Goal: Task Accomplishment & Management: Manage account settings

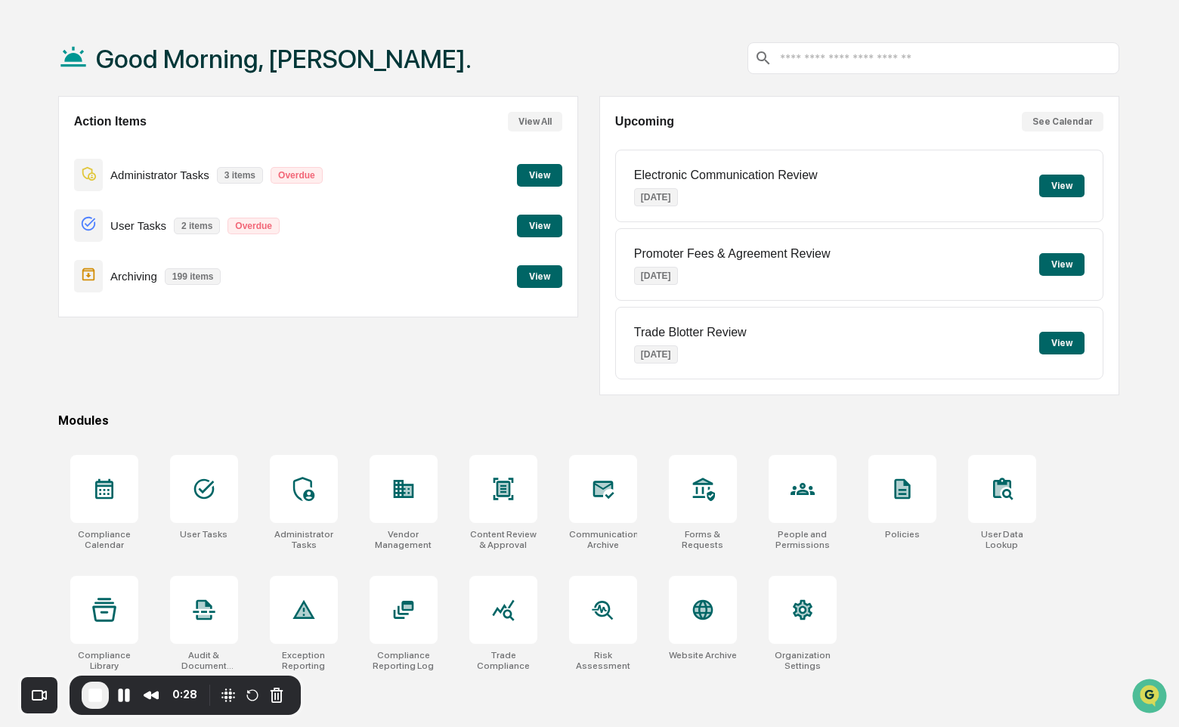
scroll to position [72, 0]
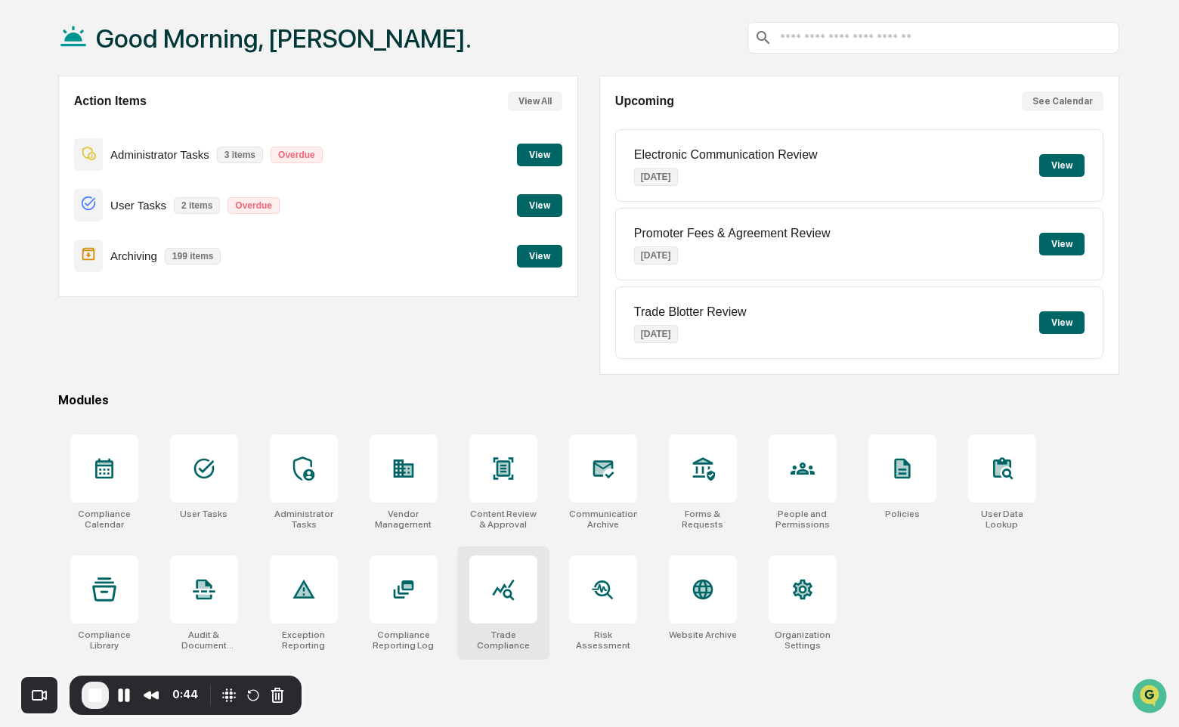
click at [504, 592] on icon at bounding box center [503, 590] width 22 height 21
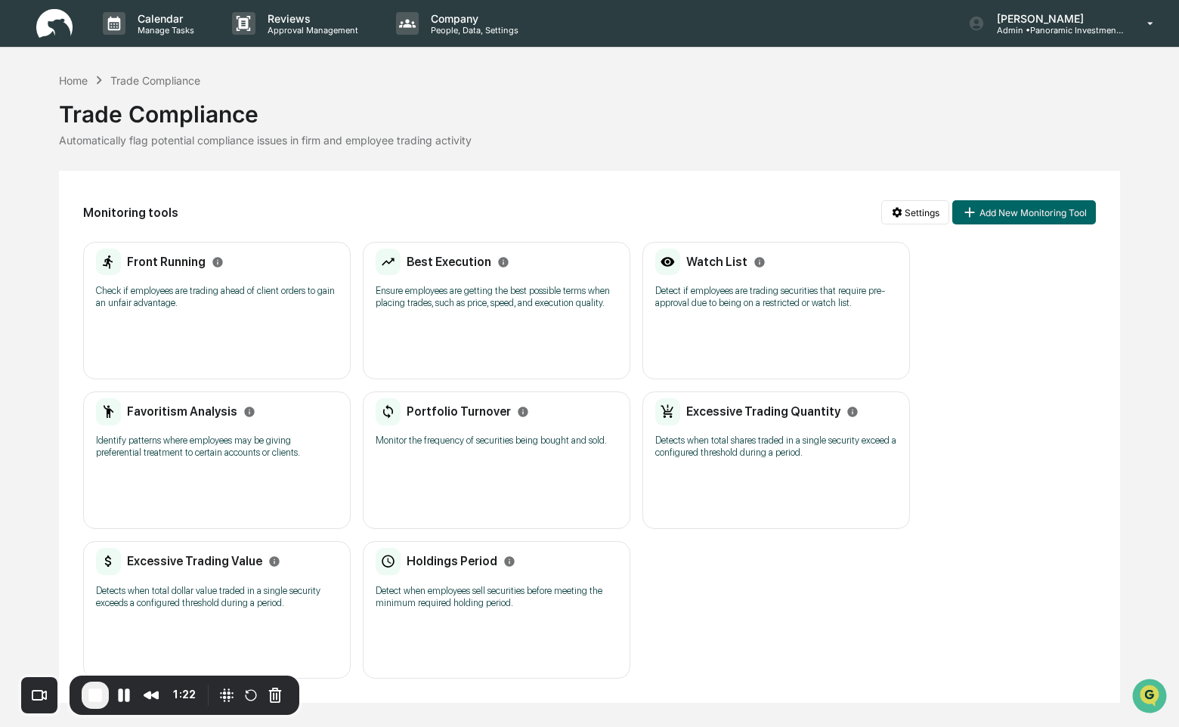
click at [240, 282] on div "Front Running Check if employees are trading ahead of client orders to gain an …" at bounding box center [217, 284] width 242 height 70
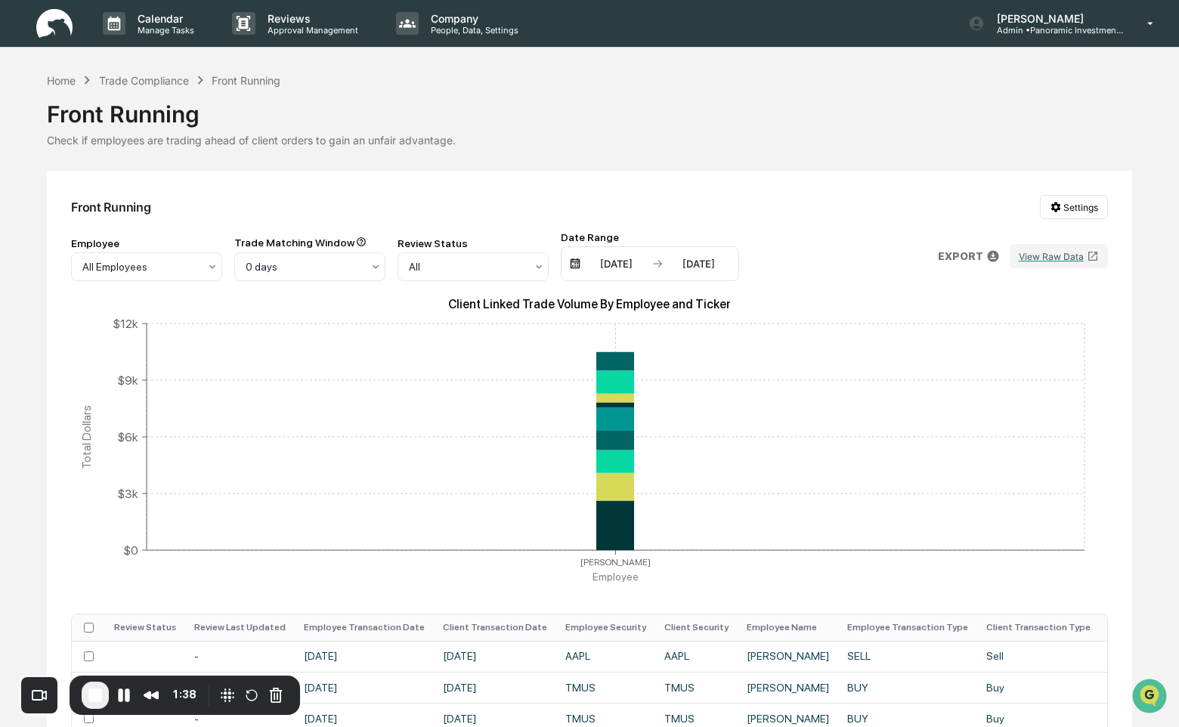
click at [633, 268] on div "[DATE]" at bounding box center [616, 264] width 64 height 12
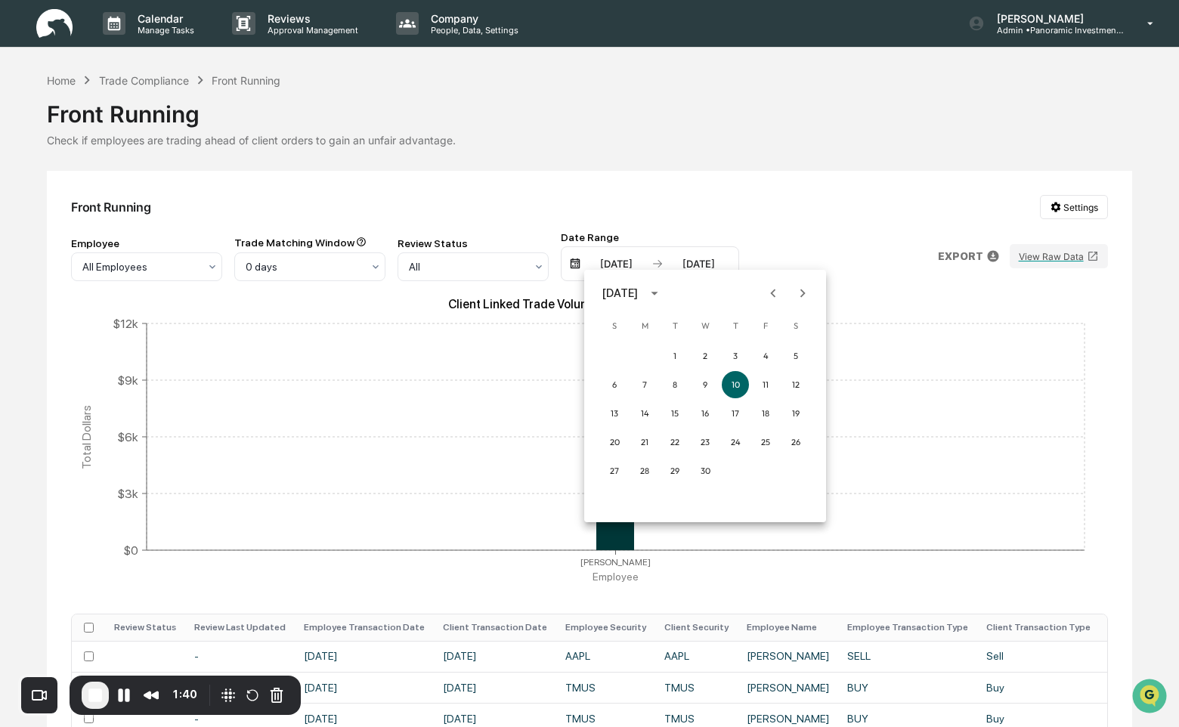
click at [679, 225] on div at bounding box center [589, 363] width 1179 height 727
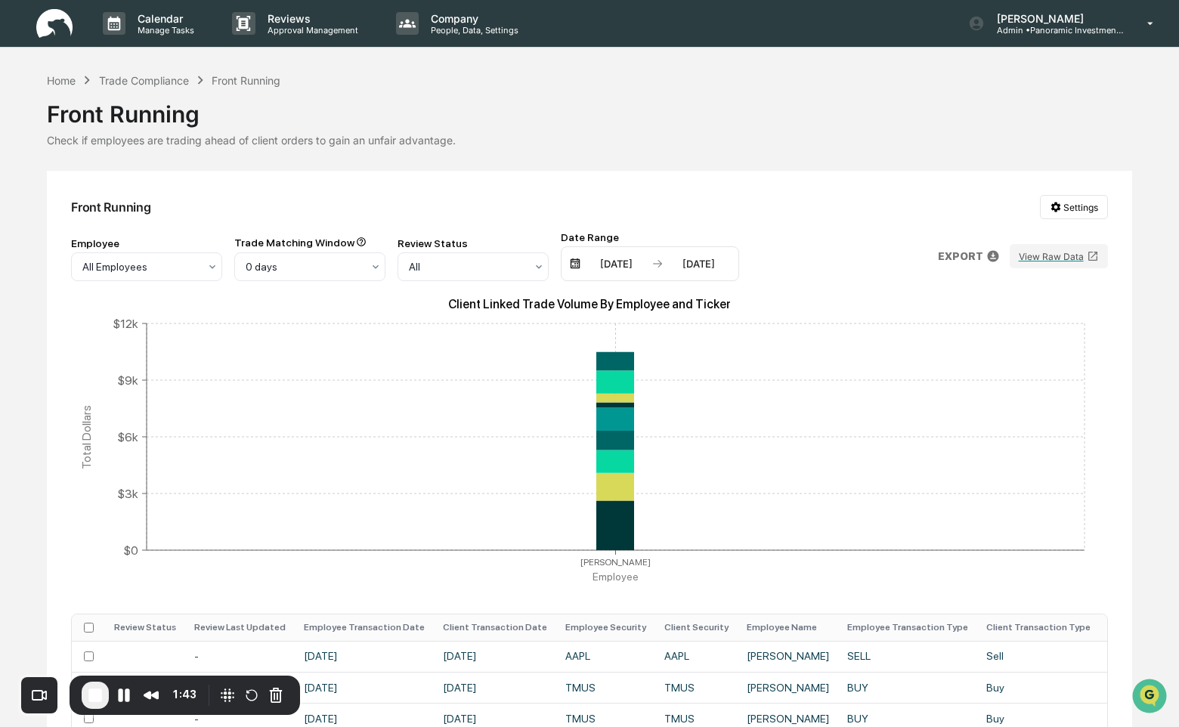
click at [663, 270] on div "[DATE] [DATE]" at bounding box center [650, 263] width 178 height 35
click at [605, 268] on div "[DATE]" at bounding box center [616, 264] width 64 height 12
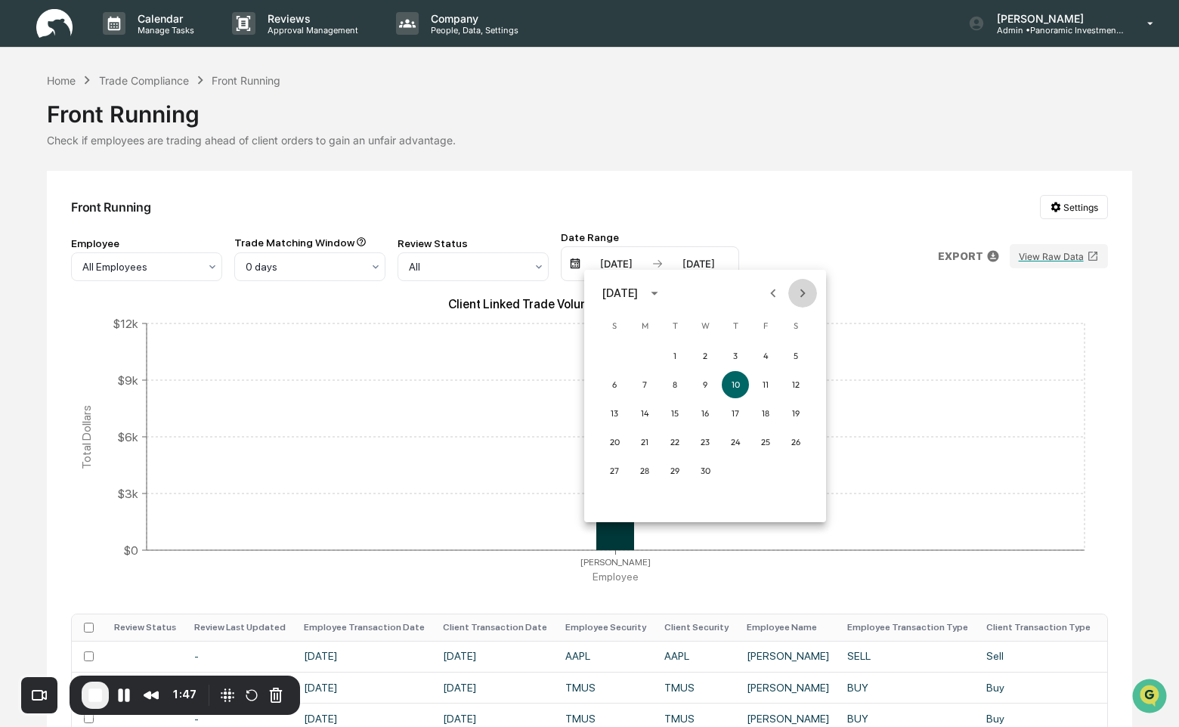
click at [803, 295] on icon "Next month" at bounding box center [802, 293] width 17 height 17
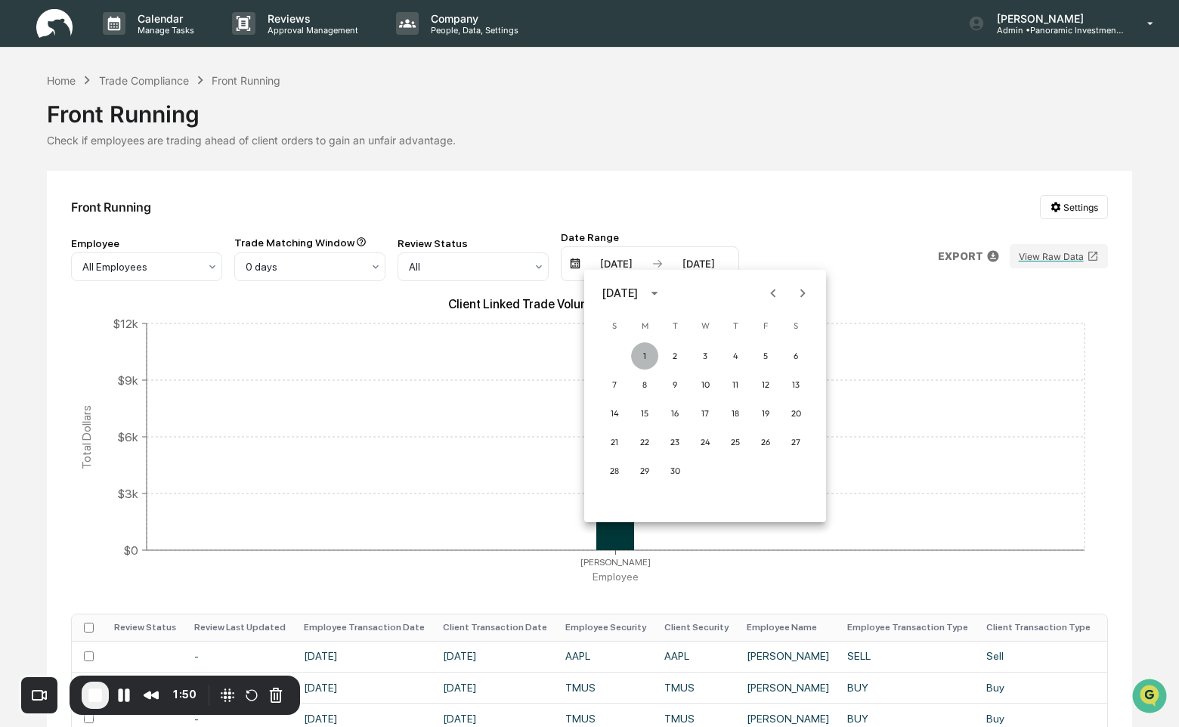
click at [648, 354] on button "1" at bounding box center [644, 355] width 27 height 27
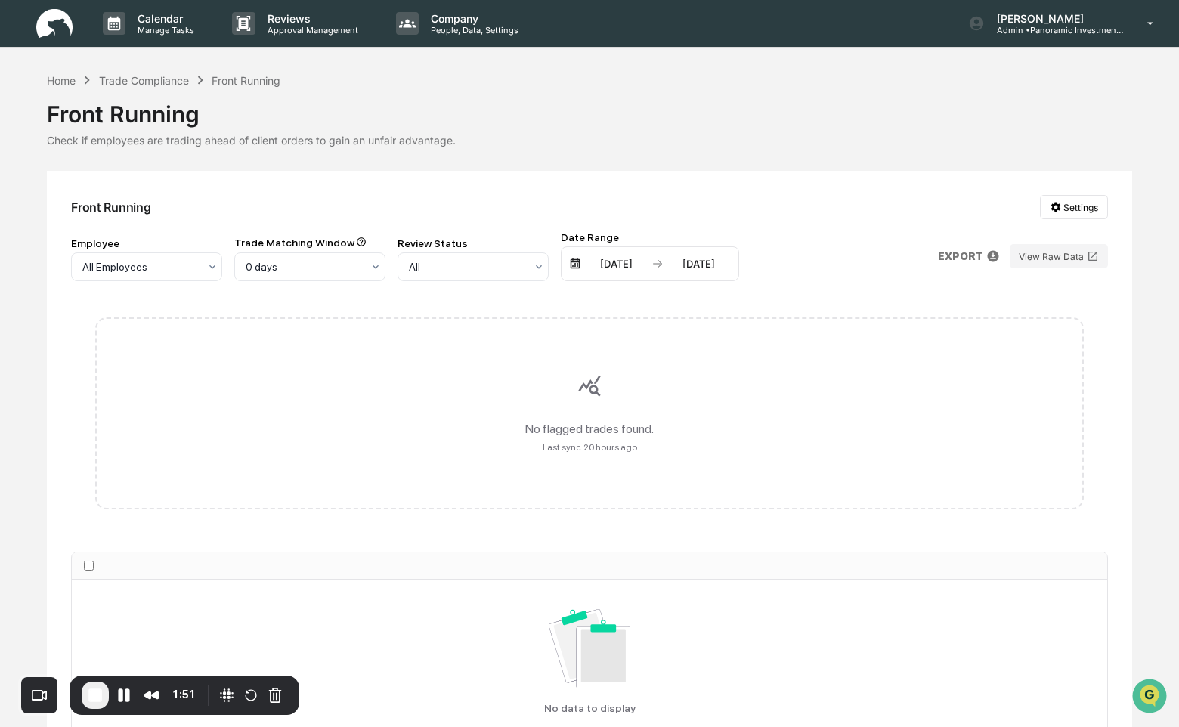
click at [705, 262] on div "[DATE]" at bounding box center [699, 264] width 64 height 12
click at [852, 472] on button "31" at bounding box center [847, 470] width 27 height 27
click at [673, 267] on div "[DATE]" at bounding box center [699, 264] width 64 height 12
click at [806, 224] on div at bounding box center [589, 363] width 1179 height 727
click at [660, 269] on img at bounding box center [657, 264] width 12 height 12
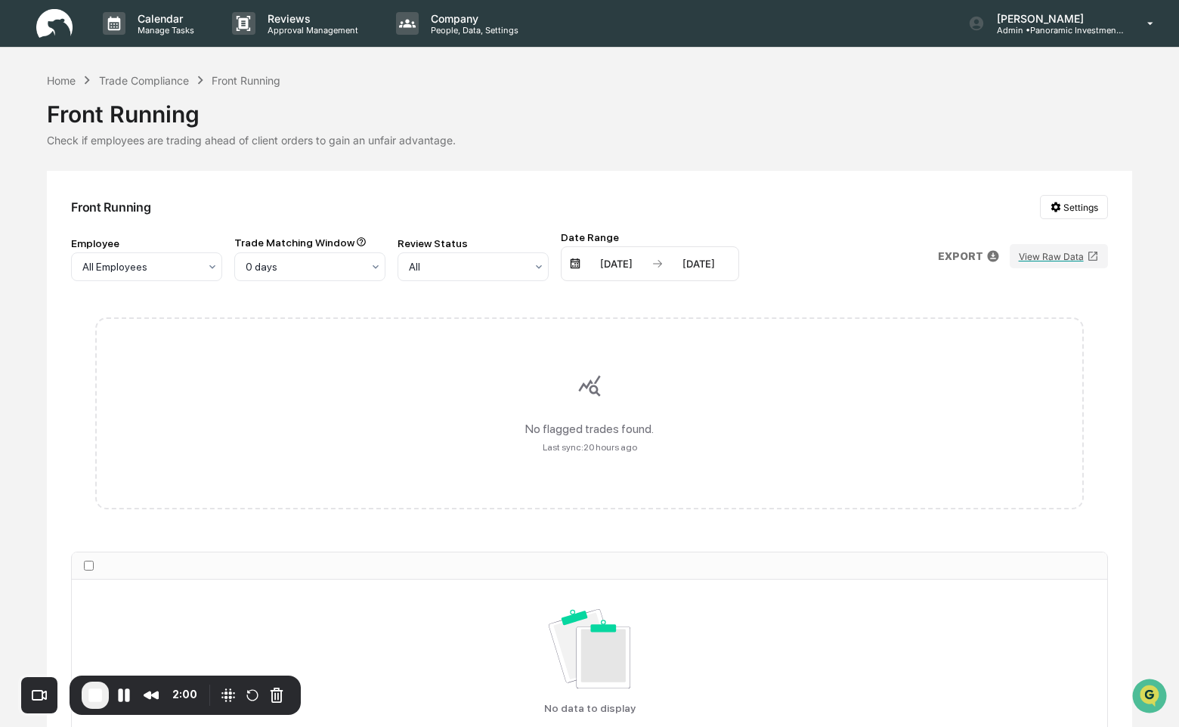
click at [645, 258] on div "[DATE]" at bounding box center [616, 264] width 64 height 12
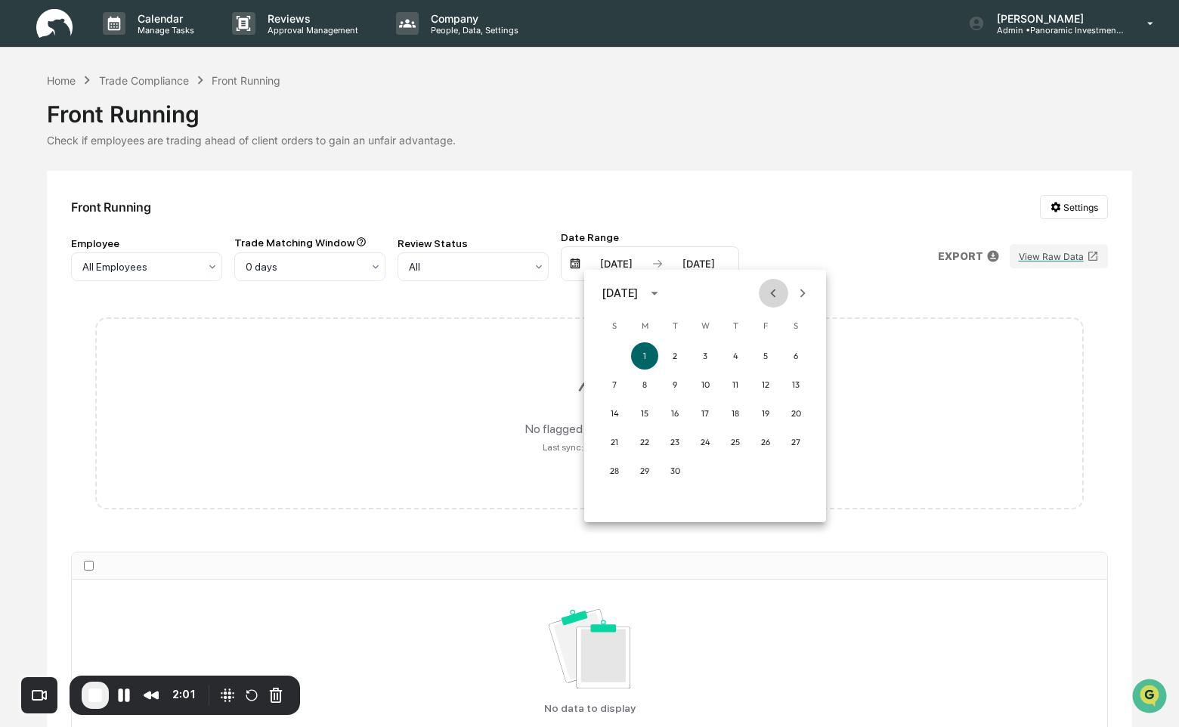
click at [767, 299] on icon "Previous month" at bounding box center [773, 293] width 17 height 17
click at [774, 294] on icon "Previous month" at bounding box center [773, 293] width 17 height 17
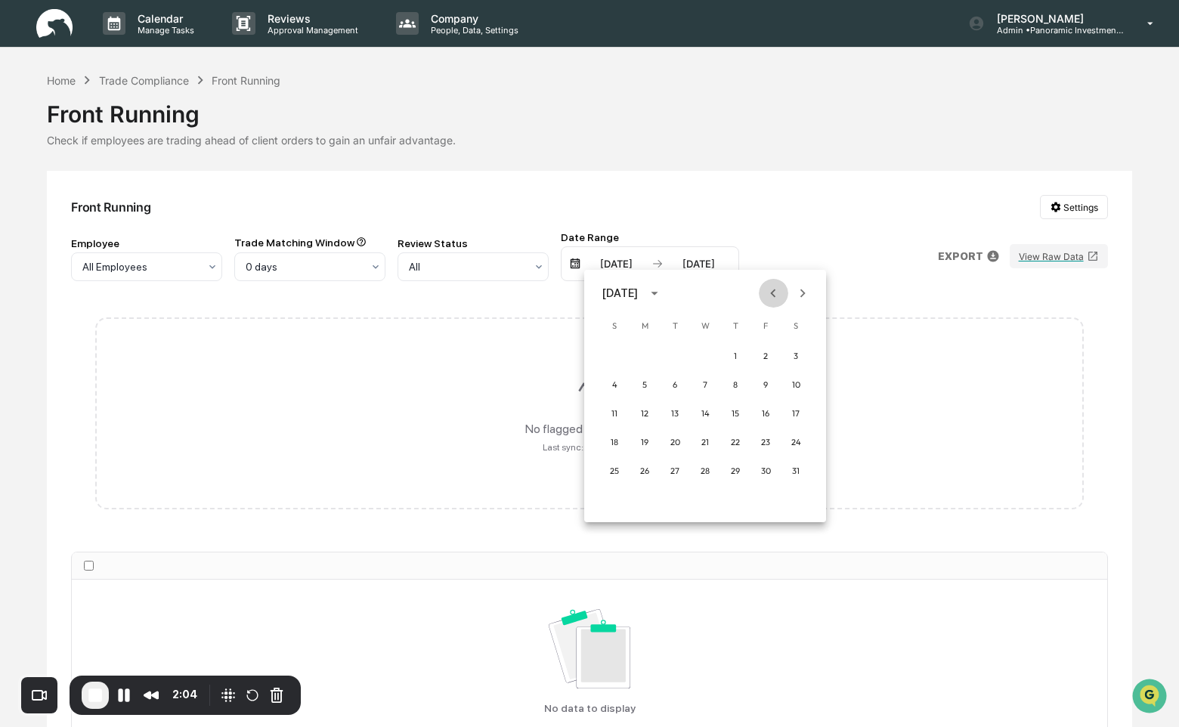
click at [774, 294] on icon "Previous month" at bounding box center [773, 293] width 17 height 17
click at [703, 355] on button "1" at bounding box center [704, 355] width 27 height 27
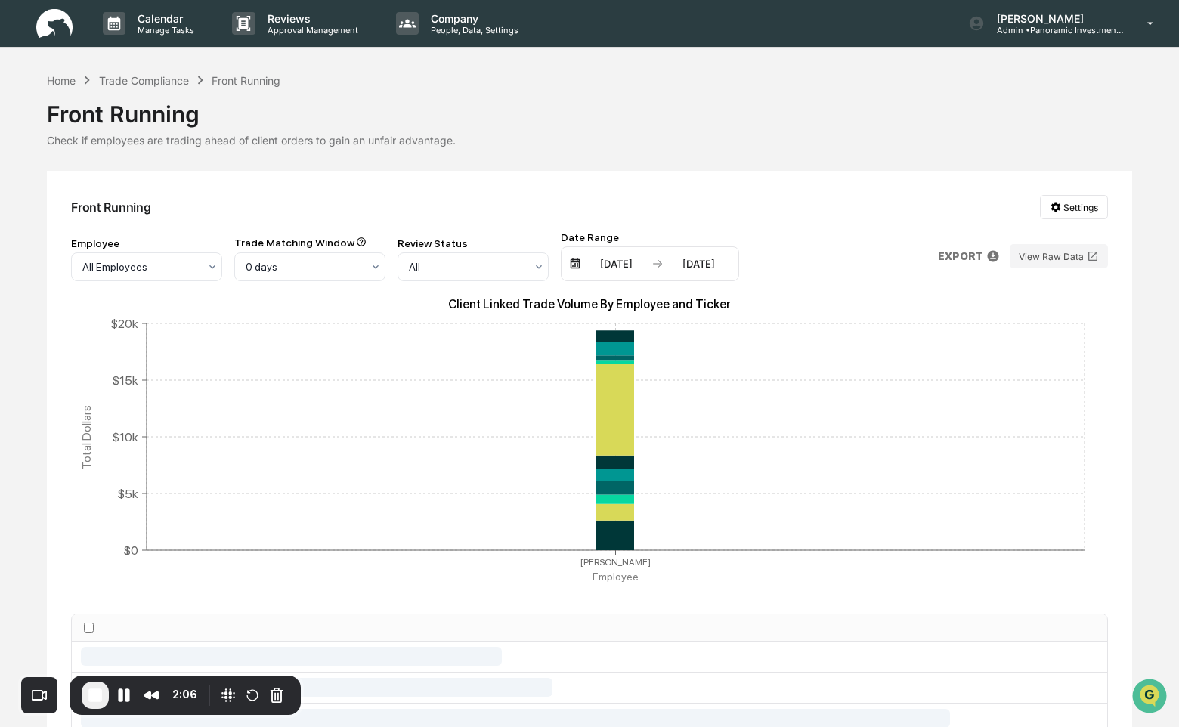
click at [804, 218] on div "Front Running Settings" at bounding box center [589, 207] width 1036 height 24
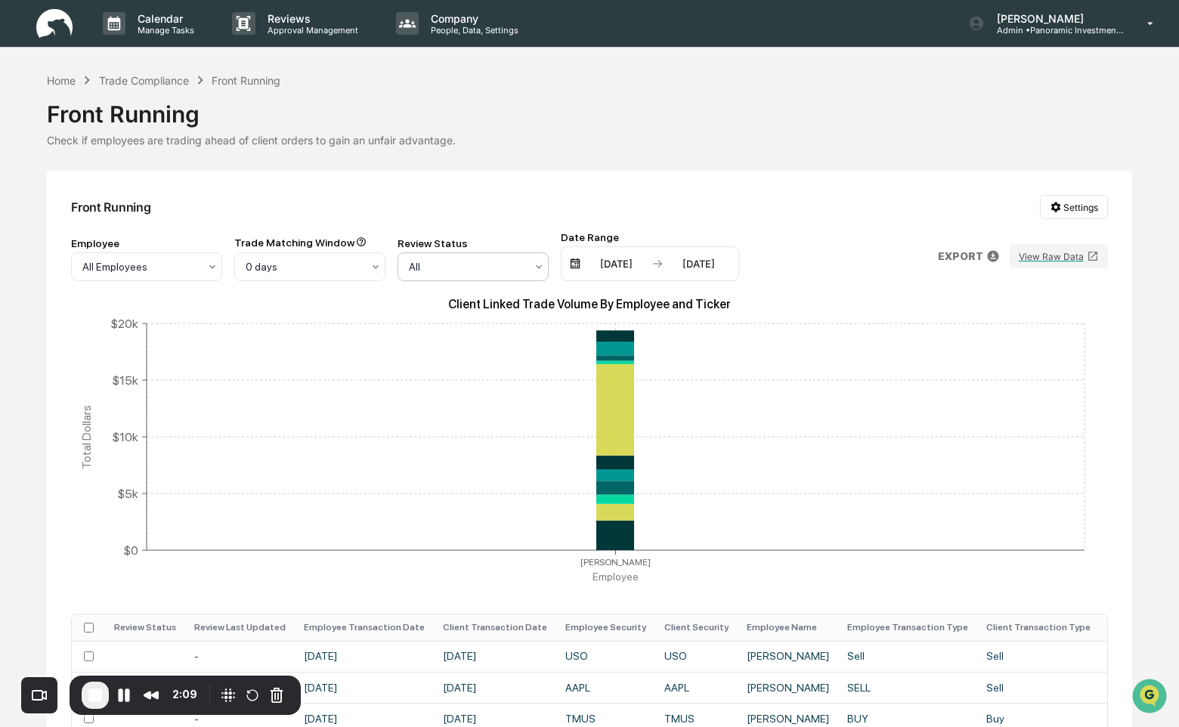
click at [487, 257] on div "All" at bounding box center [466, 266] width 131 height 21
click at [463, 186] on div "Front Running Settings Employee All Employees Trade Matching Window 0 days Revi…" at bounding box center [589, 601] width 1084 height 861
click at [329, 273] on div at bounding box center [304, 266] width 116 height 15
click at [306, 218] on div "Front Running Settings" at bounding box center [589, 207] width 1036 height 24
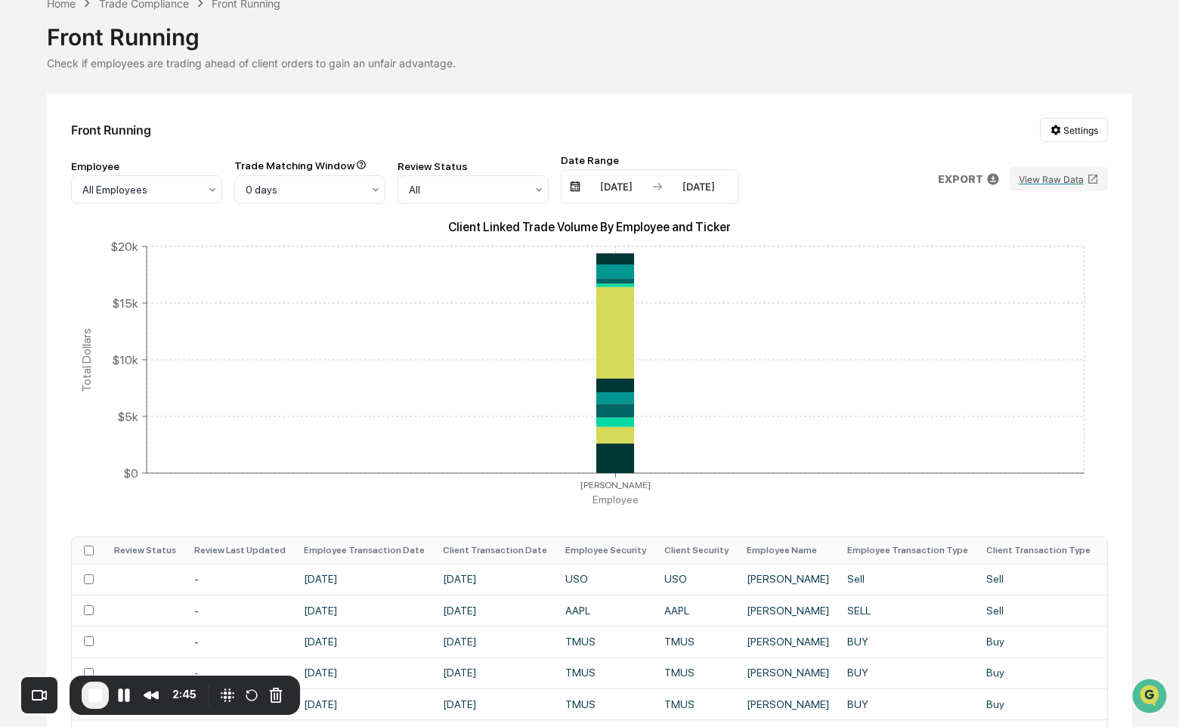
scroll to position [79, 0]
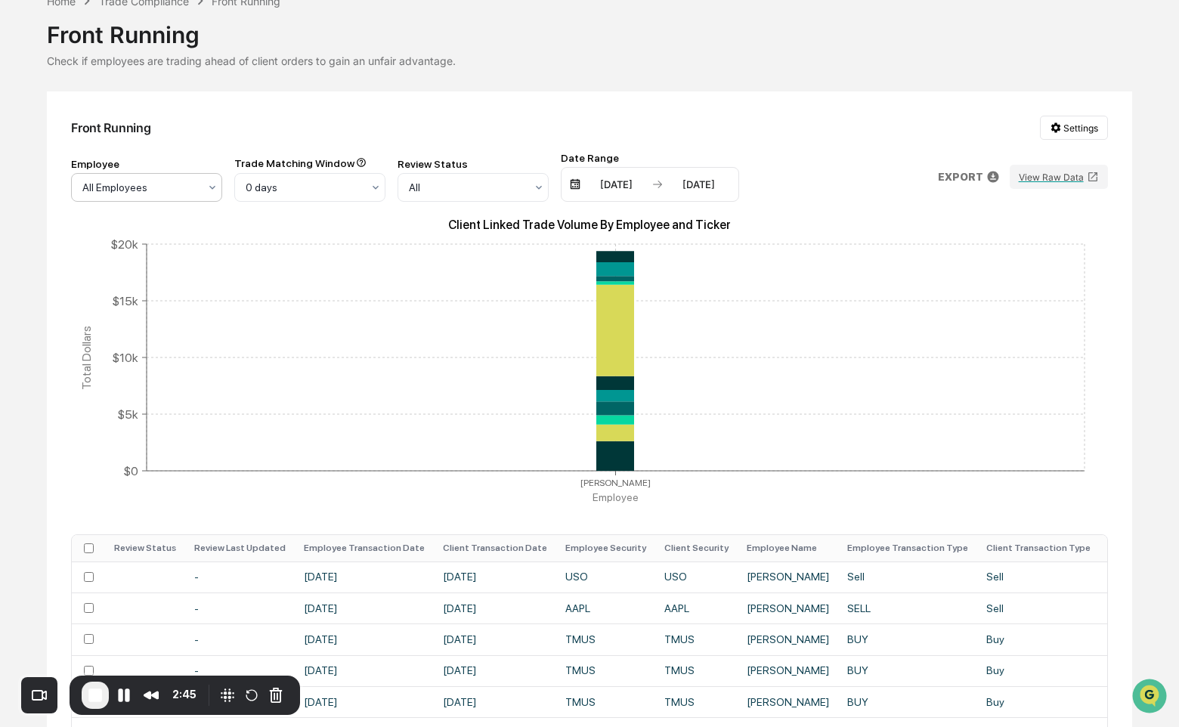
click at [203, 184] on div "All Employees" at bounding box center [140, 187] width 131 height 21
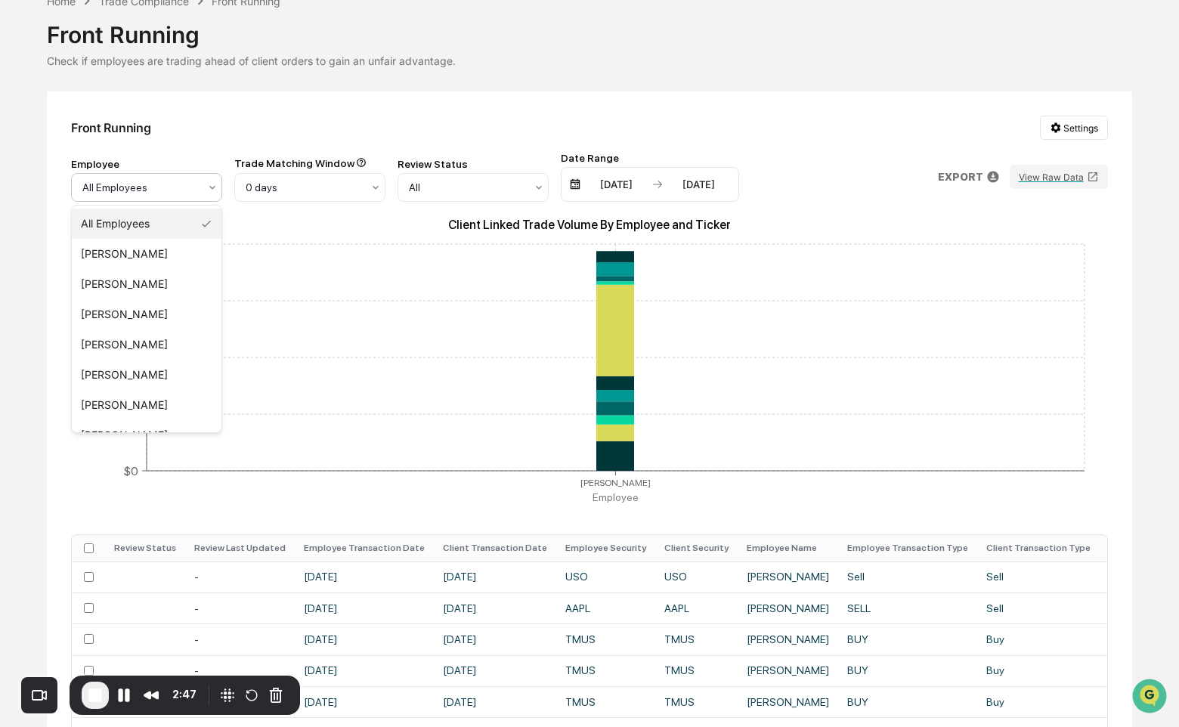
click at [282, 143] on div "Front Running Settings Employee All Employees, 1 of 22. 22 results available. U…" at bounding box center [589, 521] width 1084 height 861
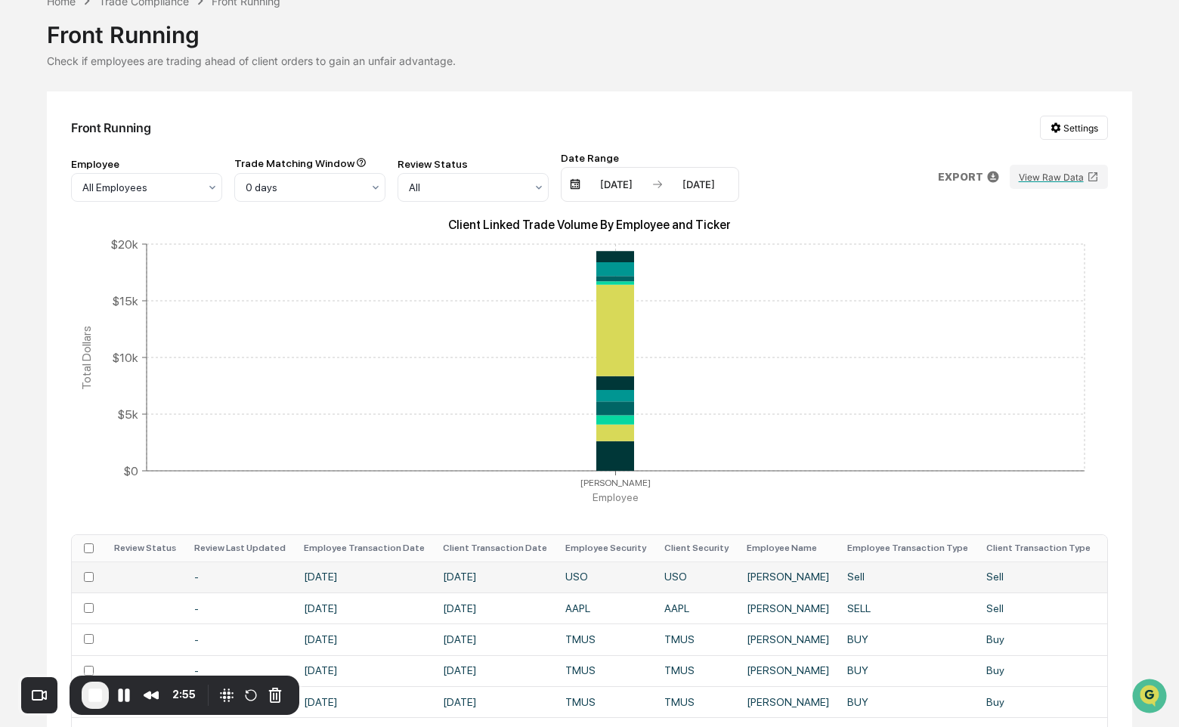
click at [391, 585] on td "[DATE]" at bounding box center [364, 576] width 139 height 31
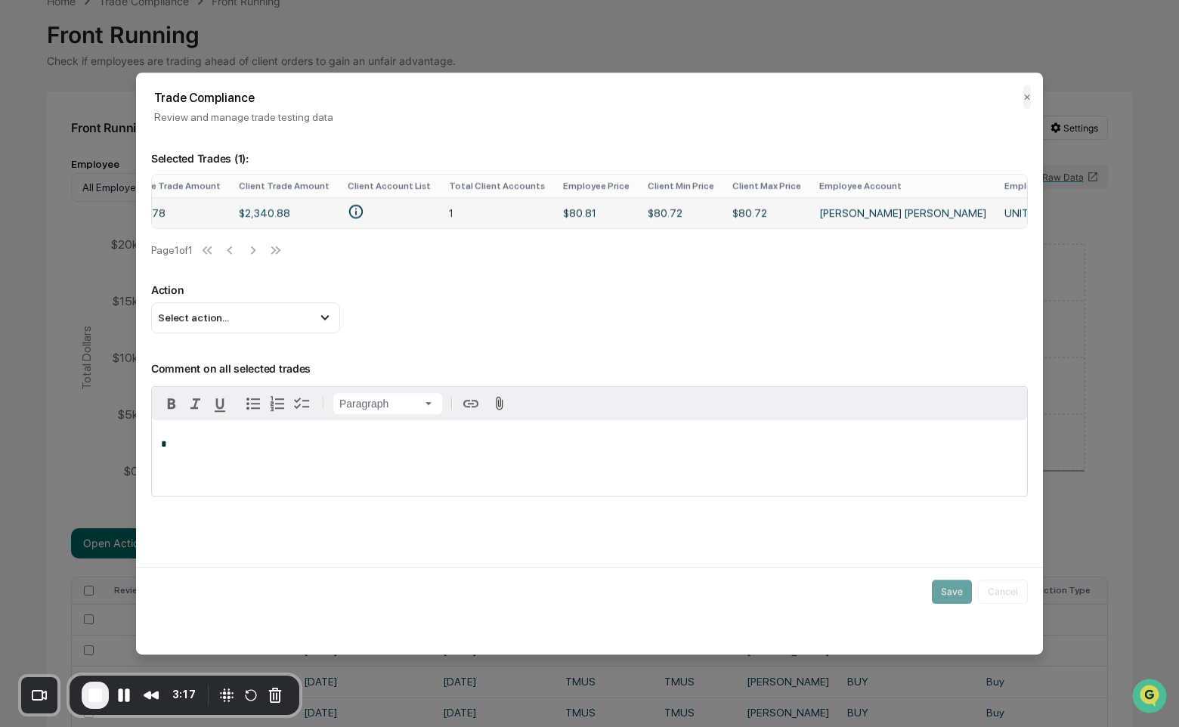
scroll to position [0, 1044]
click at [288, 333] on div "Select action..." at bounding box center [245, 317] width 189 height 30
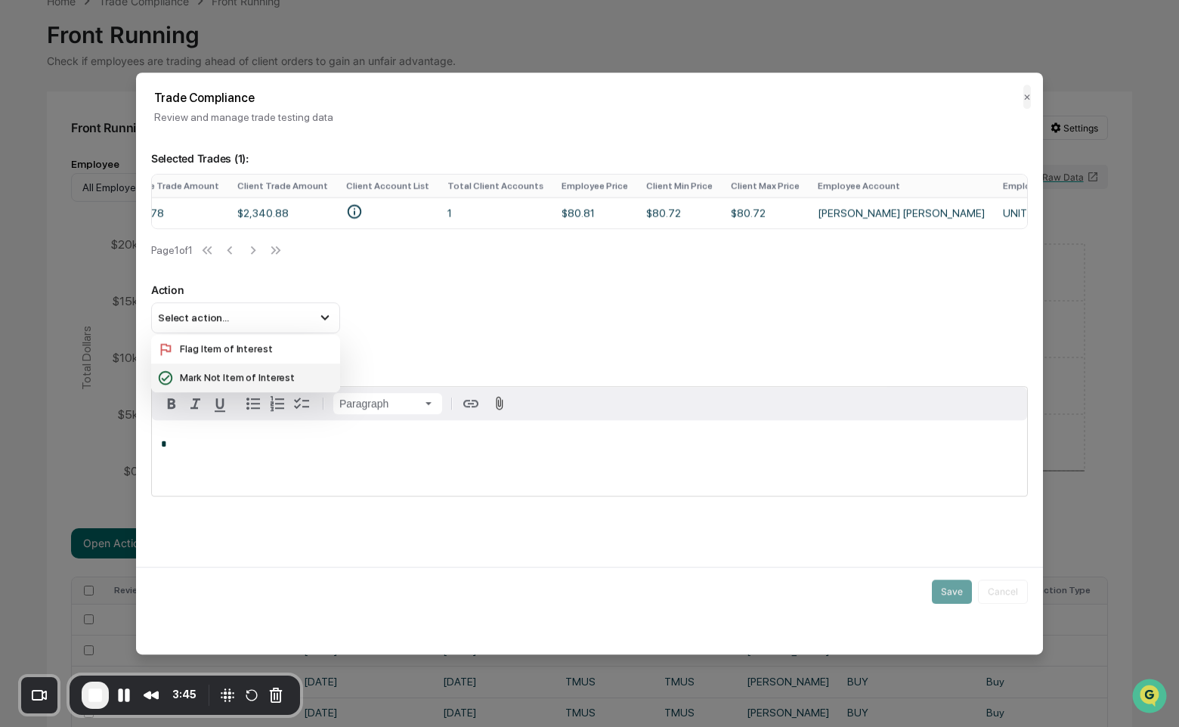
click at [274, 386] on div "Mark Not Item of Interest" at bounding box center [245, 378] width 177 height 17
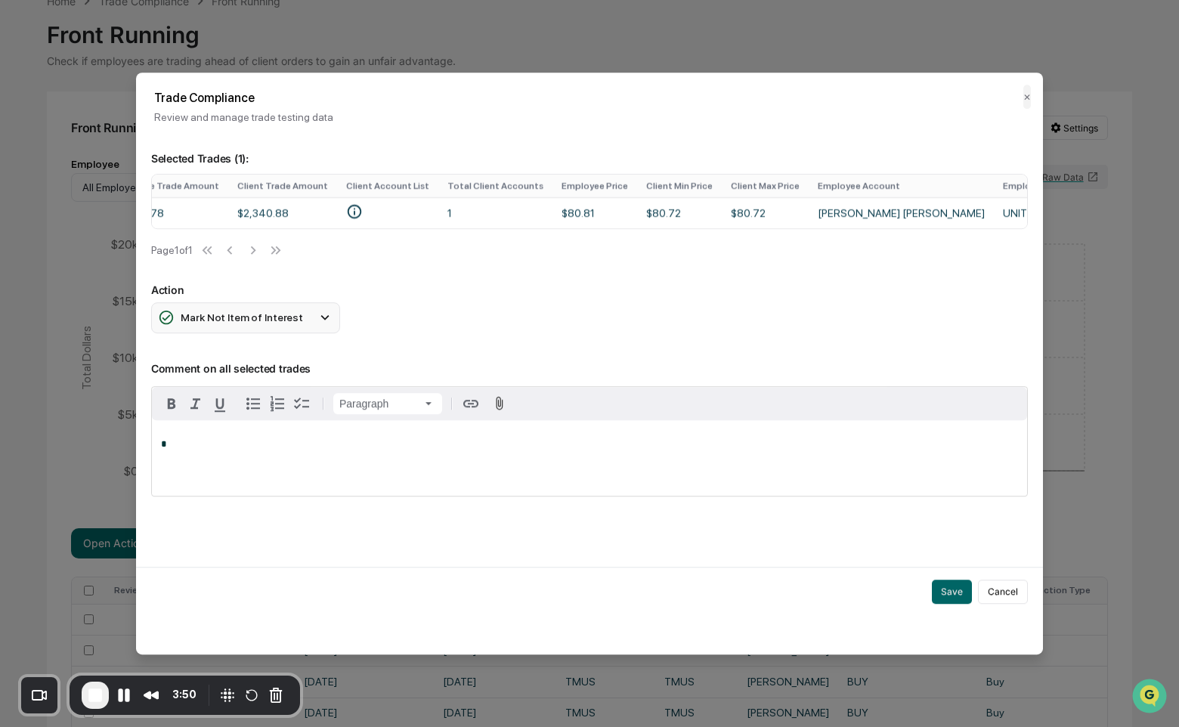
click at [315, 323] on div "Mark Not Item of Interest" at bounding box center [245, 317] width 189 height 30
click at [289, 357] on div "Flag Item of Interest" at bounding box center [245, 349] width 177 height 17
click at [245, 441] on div "*" at bounding box center [589, 458] width 875 height 76
click at [300, 318] on div "Flag Item of Interest" at bounding box center [245, 317] width 189 height 30
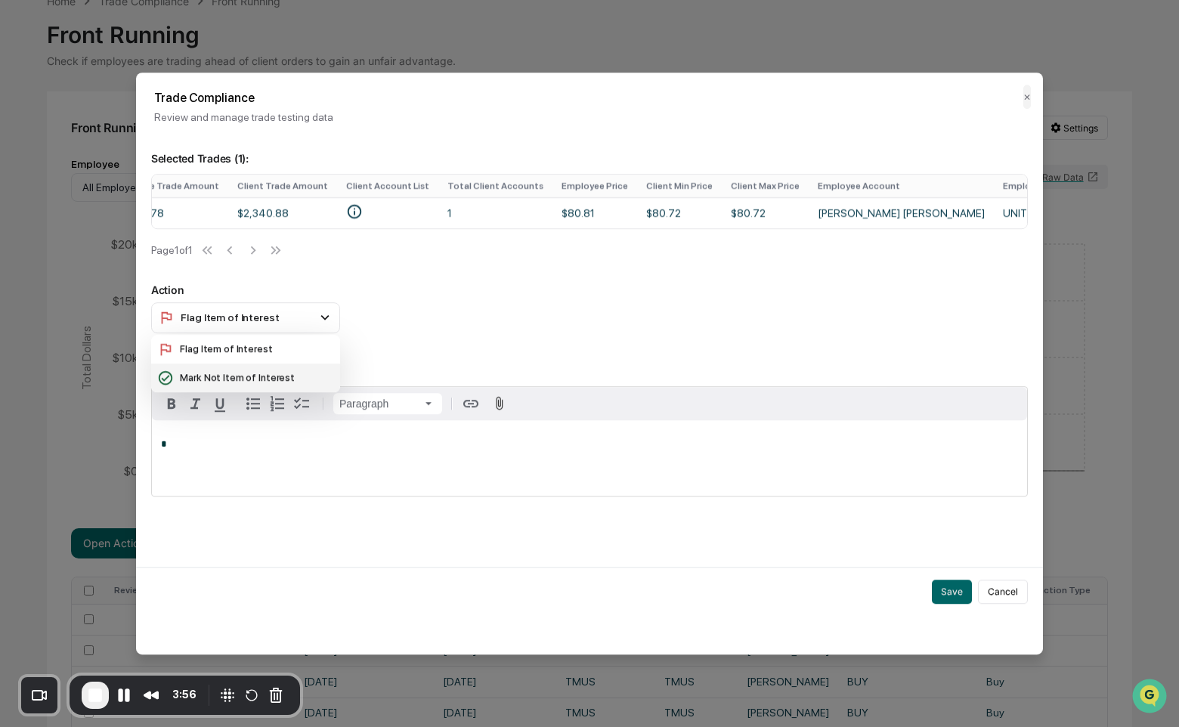
click at [295, 386] on div "Mark Not Item of Interest" at bounding box center [245, 378] width 177 height 17
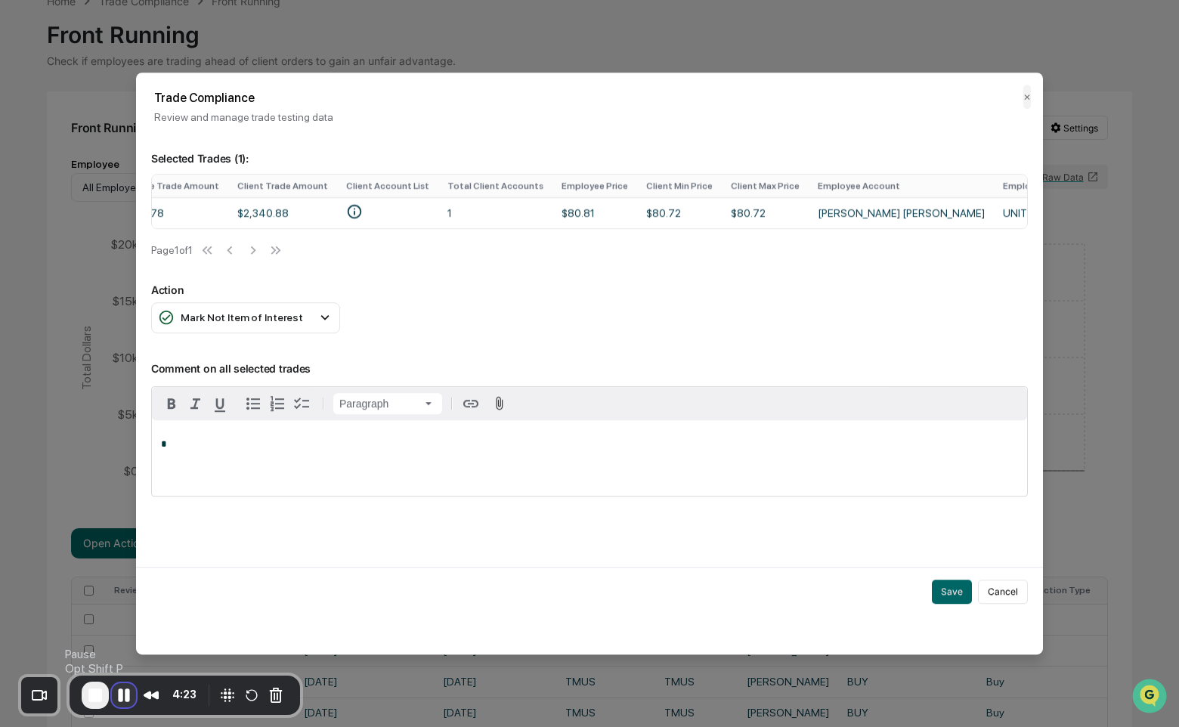
click at [125, 694] on button "Pause Recording" at bounding box center [124, 695] width 24 height 24
click at [955, 599] on button "Save" at bounding box center [952, 592] width 40 height 24
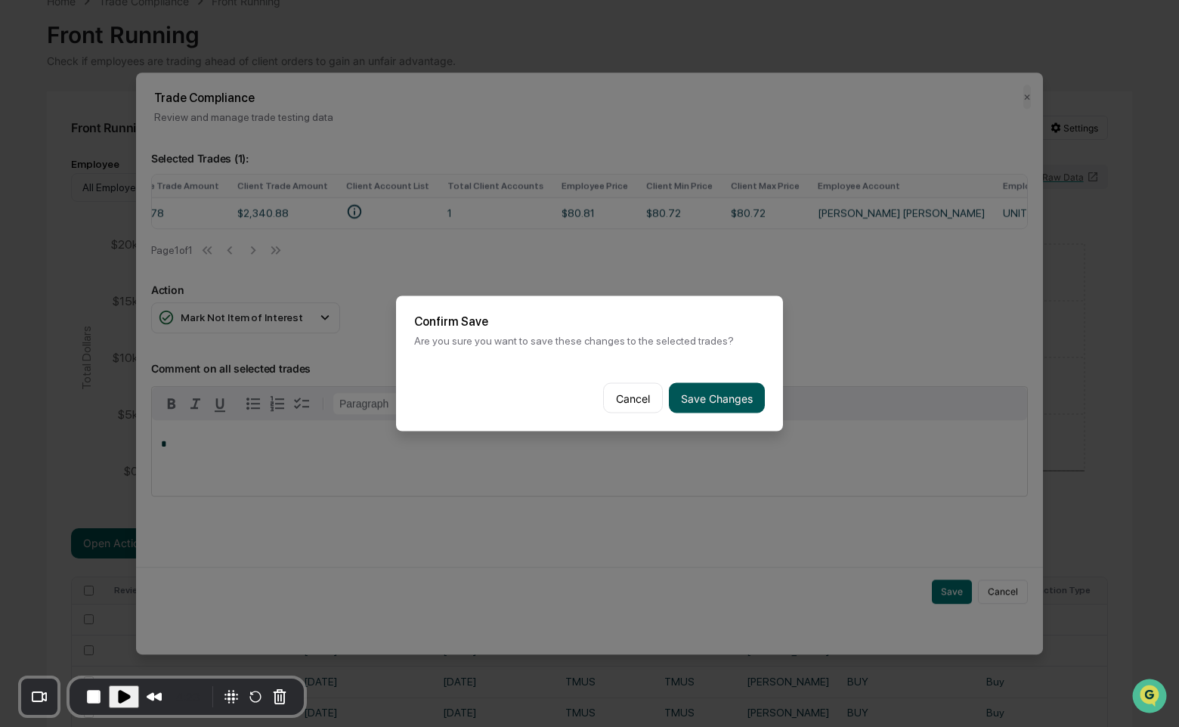
click at [738, 400] on button "Save Changes" at bounding box center [717, 398] width 96 height 30
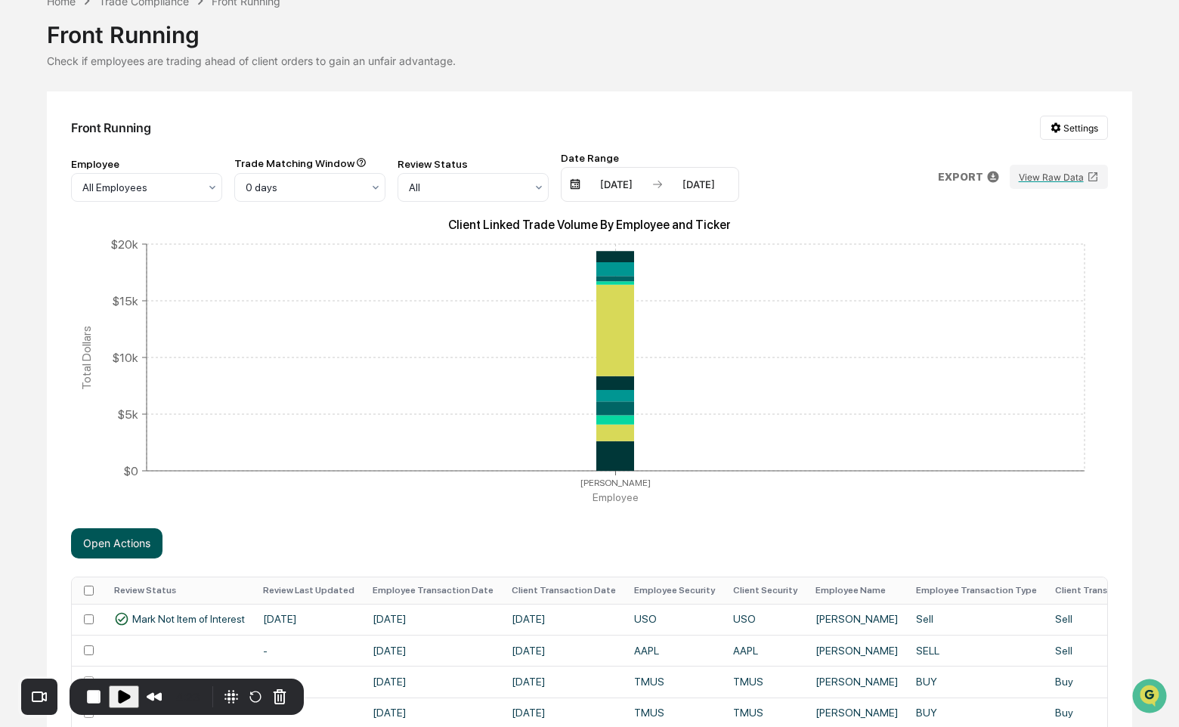
click at [135, 546] on button "Open Actions" at bounding box center [116, 543] width 91 height 30
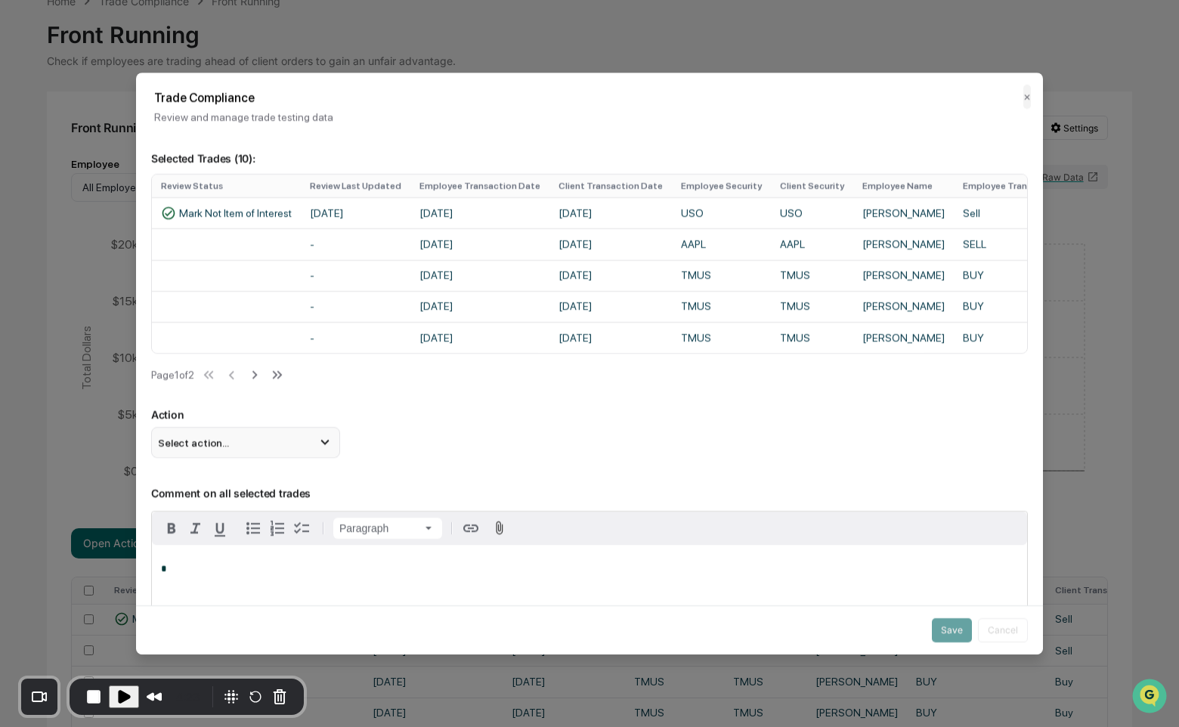
click at [267, 447] on div "Select action..." at bounding box center [245, 443] width 189 height 30
click at [251, 511] on div "Mark Not Item of Interest" at bounding box center [245, 502] width 177 height 17
click at [955, 636] on button "Save" at bounding box center [952, 630] width 40 height 24
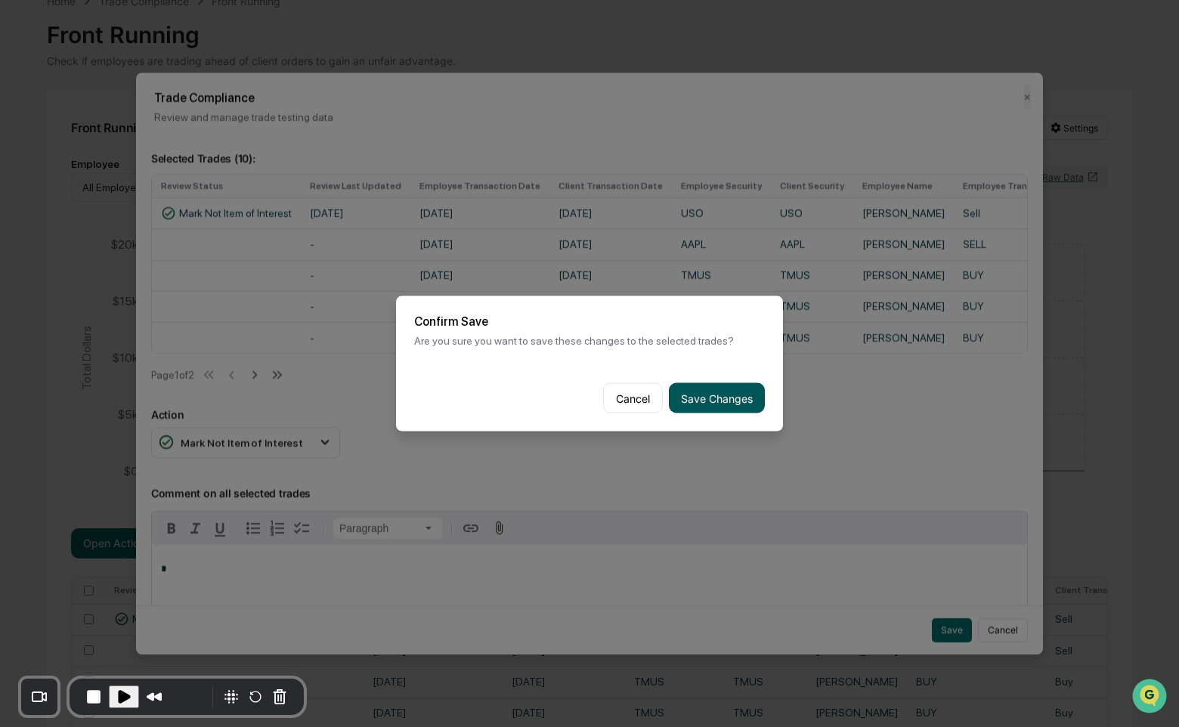
click at [720, 395] on button "Save Changes" at bounding box center [717, 398] width 96 height 30
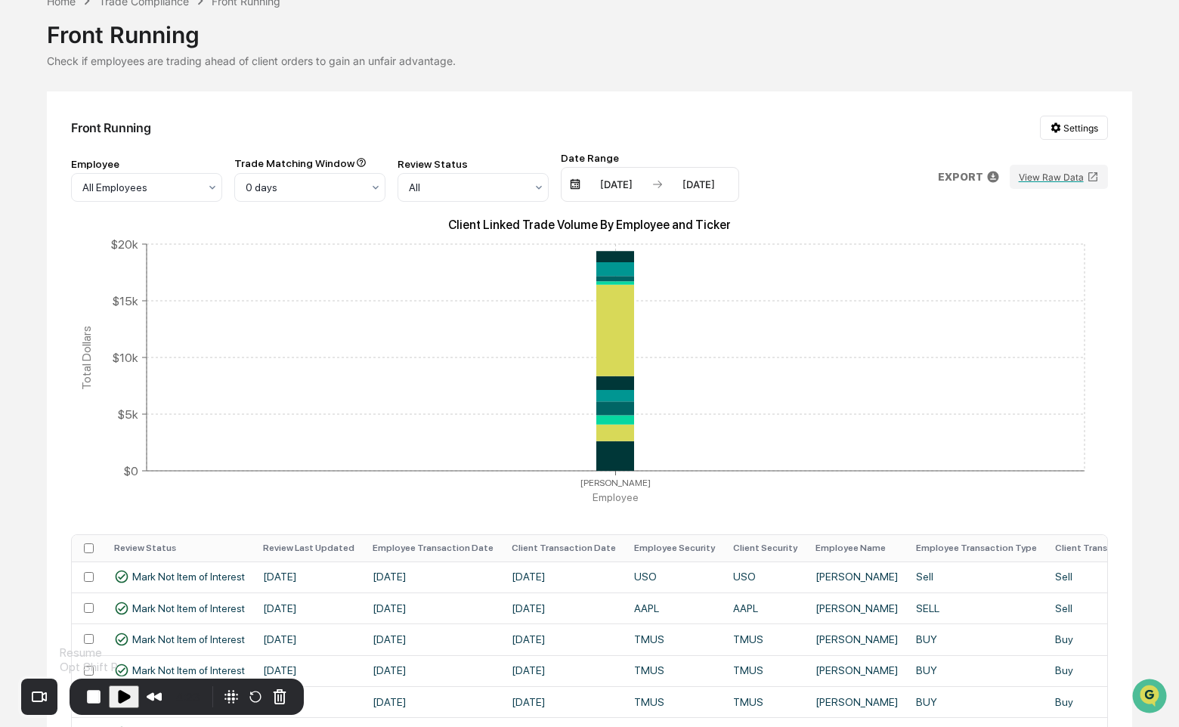
click at [129, 694] on span "Play Recording" at bounding box center [124, 697] width 18 height 18
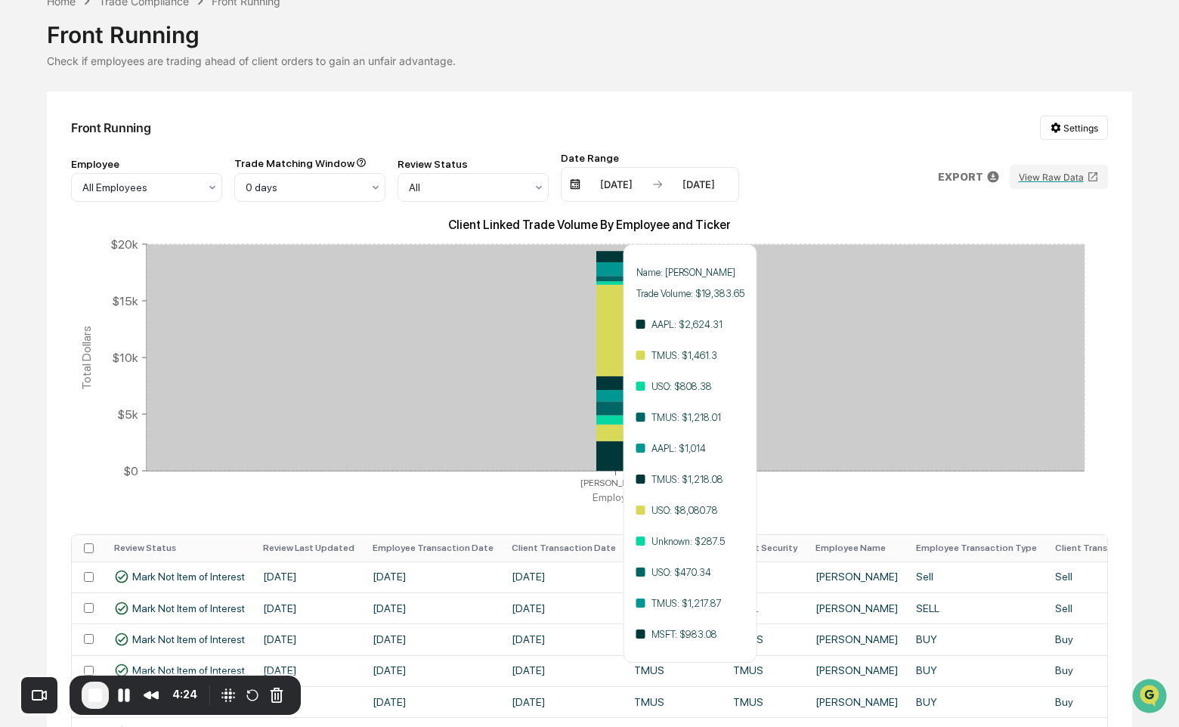
scroll to position [0, 0]
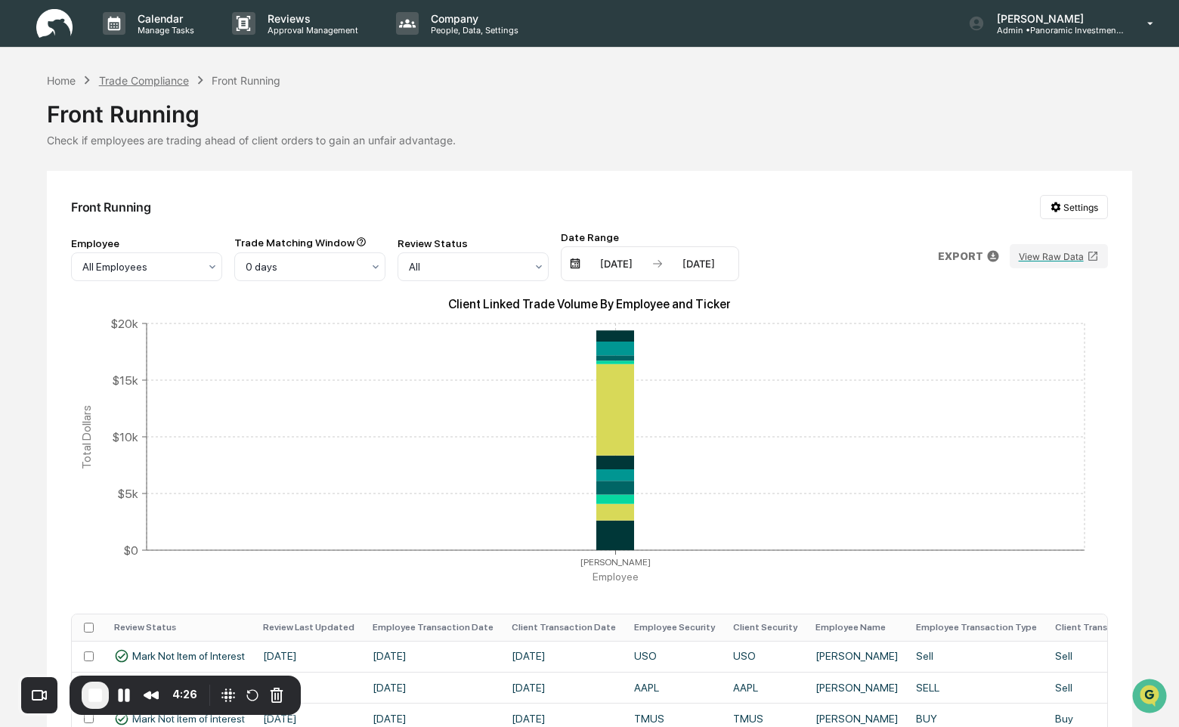
click at [156, 82] on div "Trade Compliance" at bounding box center [144, 80] width 90 height 13
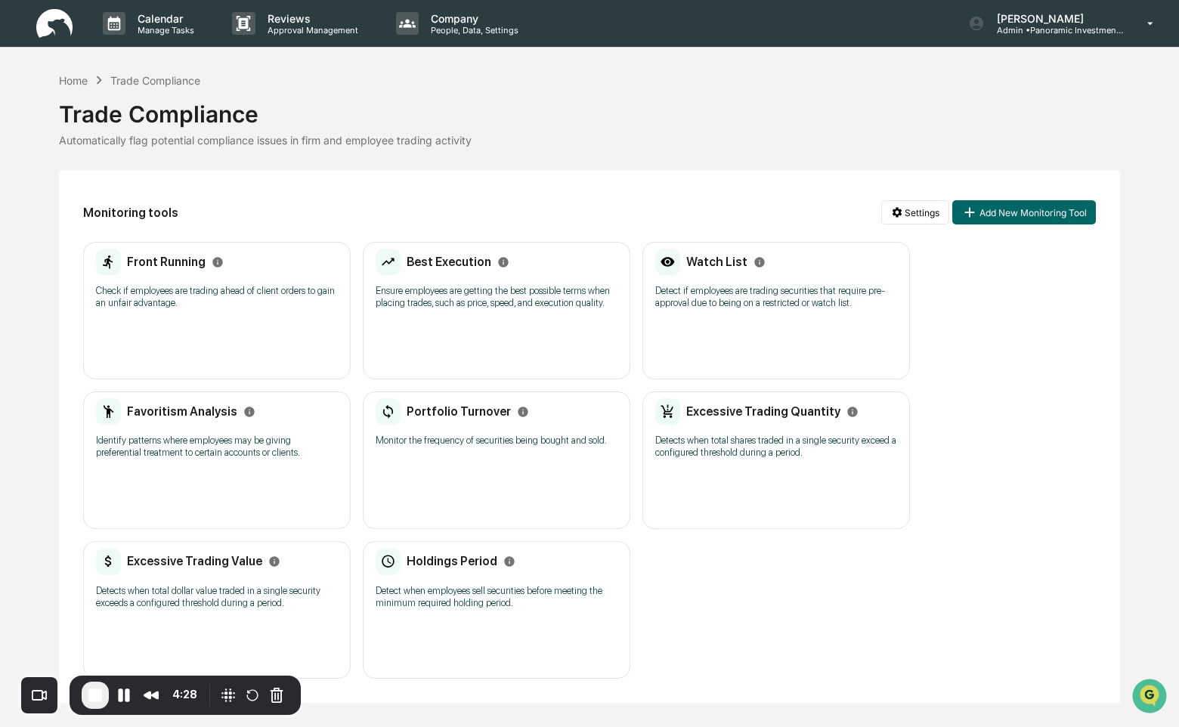
click at [494, 309] on p "Ensure employees are getting the best possible terms when placing trades, such …" at bounding box center [497, 297] width 242 height 24
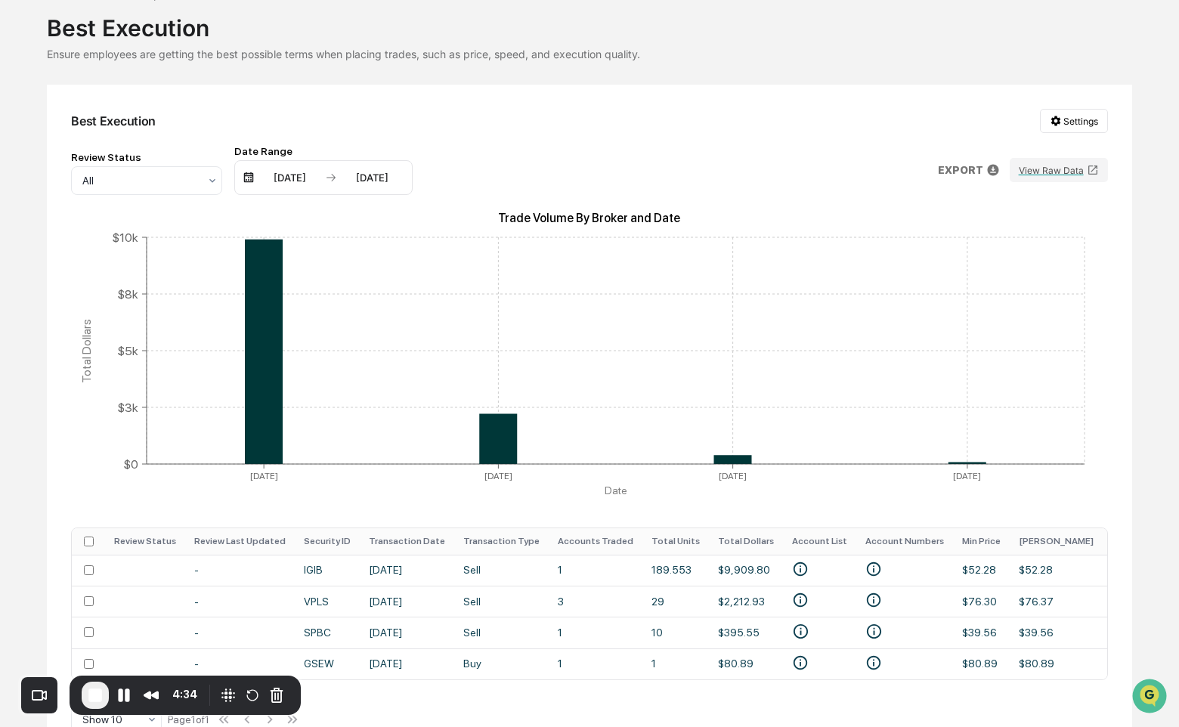
scroll to position [124, 0]
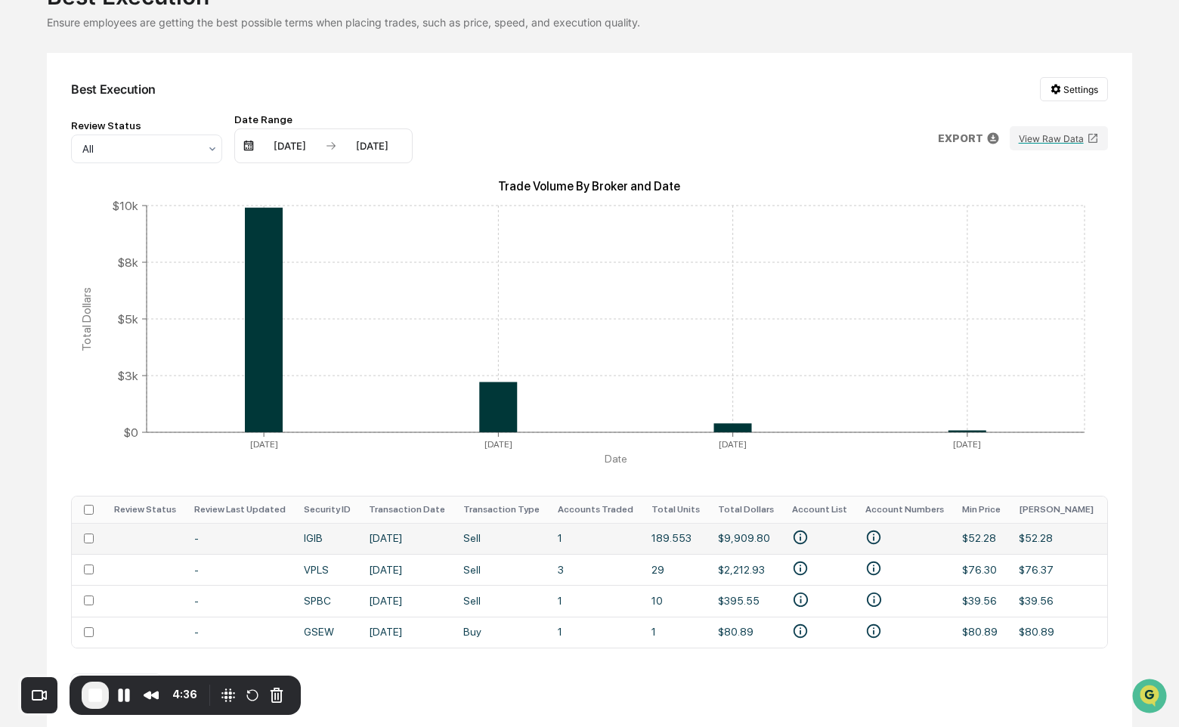
click at [360, 535] on td "IGIB" at bounding box center [327, 538] width 65 height 31
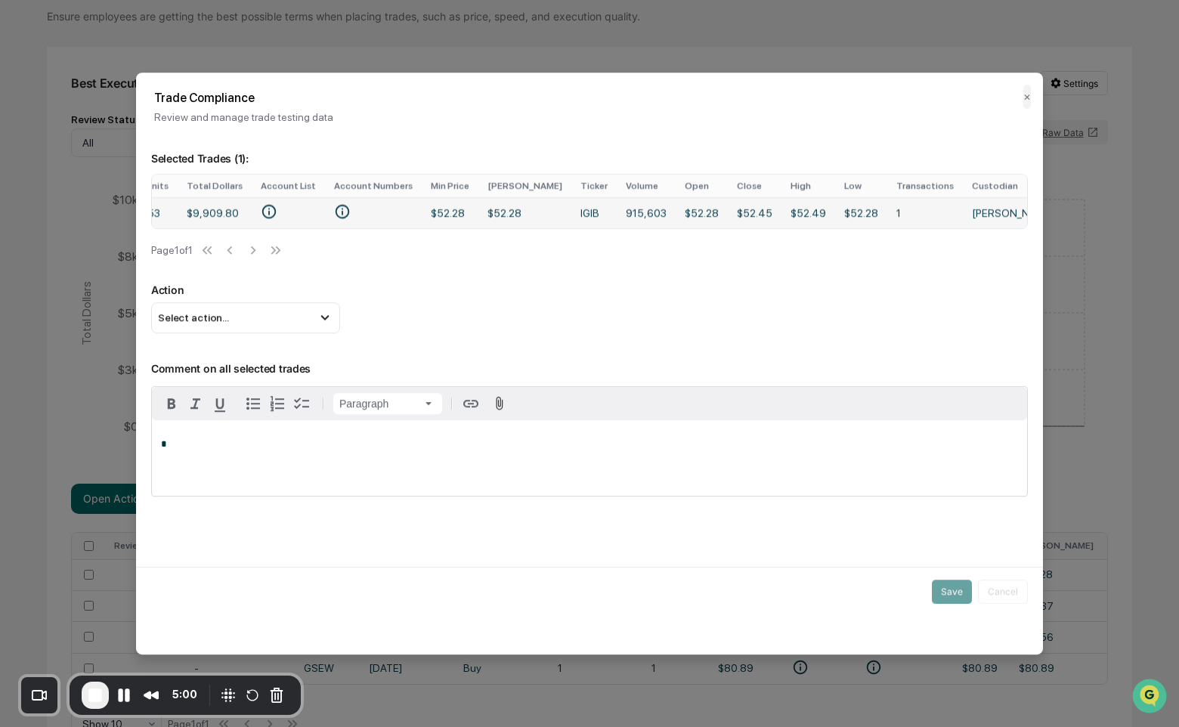
scroll to position [0, 589]
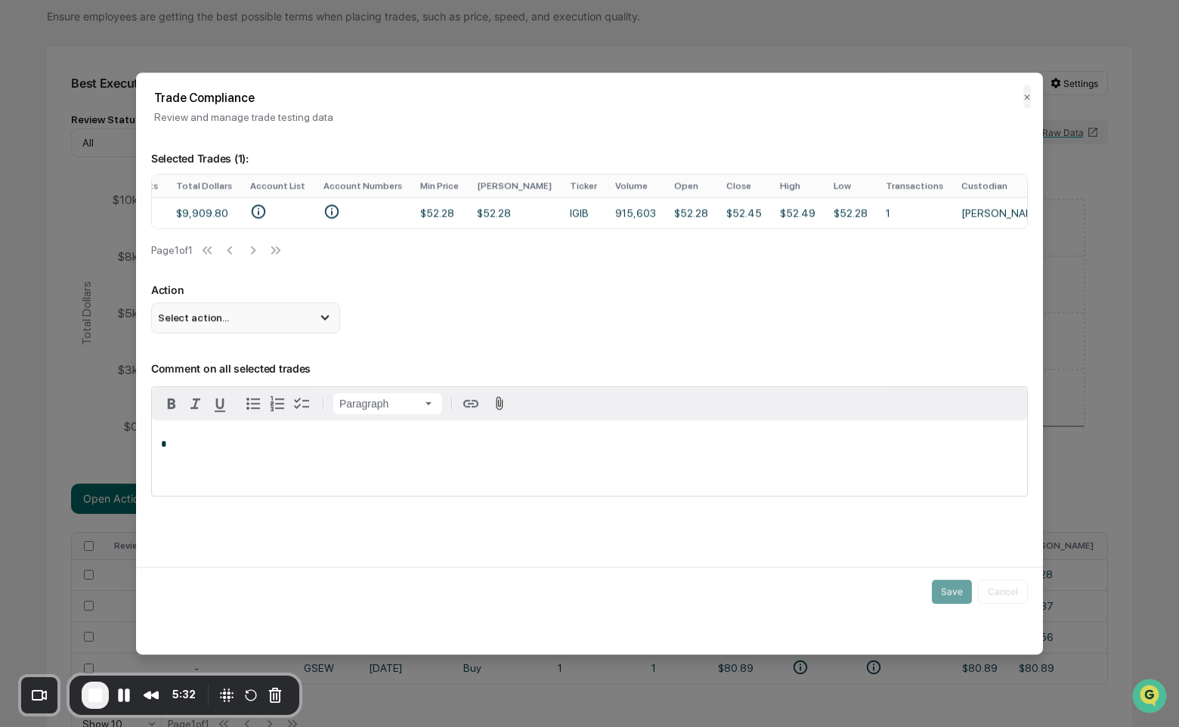
click at [273, 333] on div "Select action..." at bounding box center [245, 317] width 189 height 30
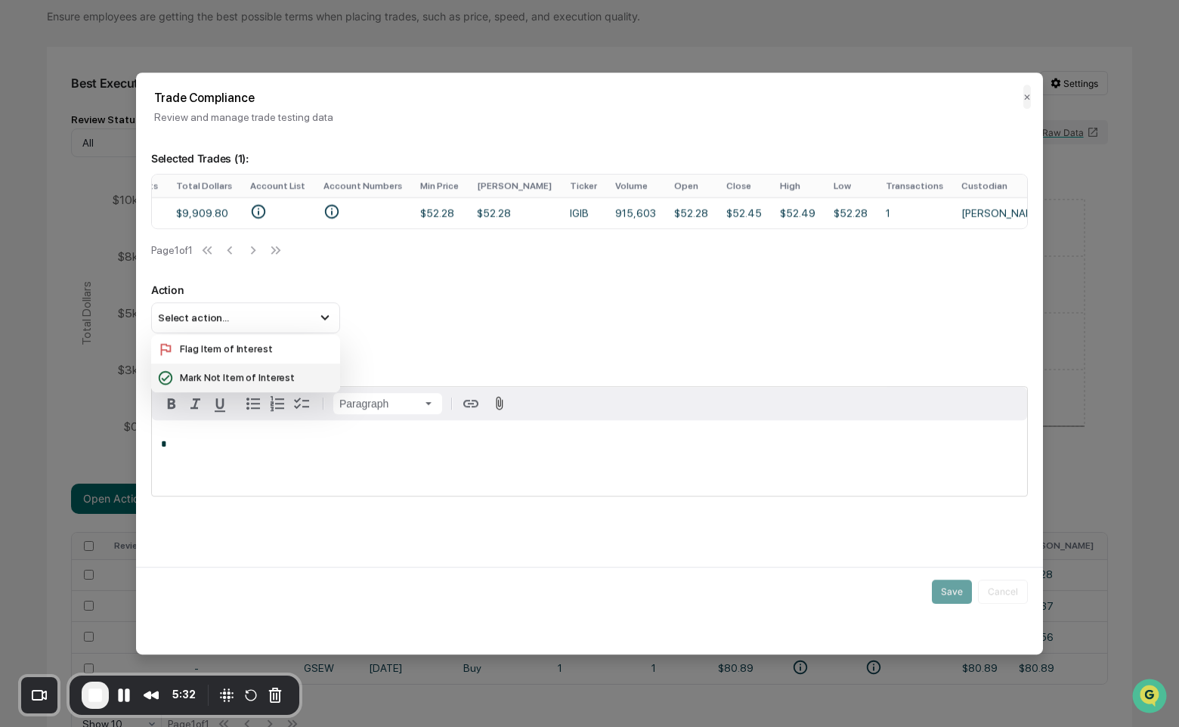
click at [269, 386] on div "Mark Not Item of Interest" at bounding box center [245, 378] width 177 height 17
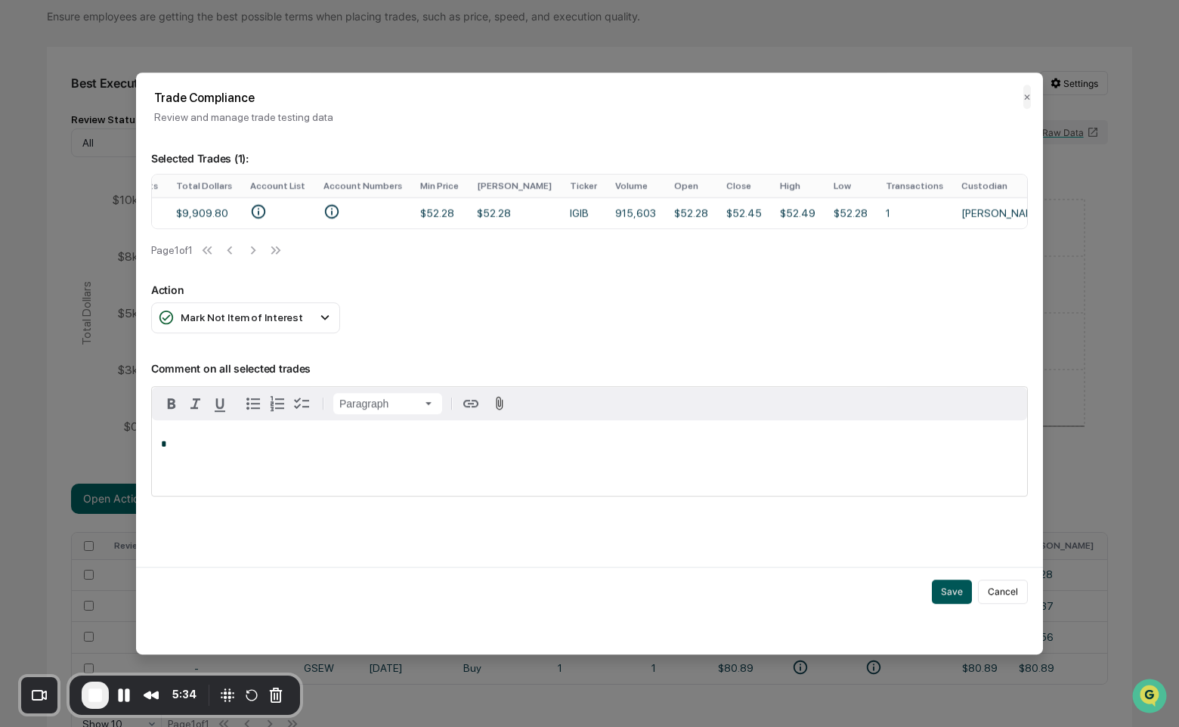
click at [952, 598] on button "Save" at bounding box center [952, 592] width 40 height 24
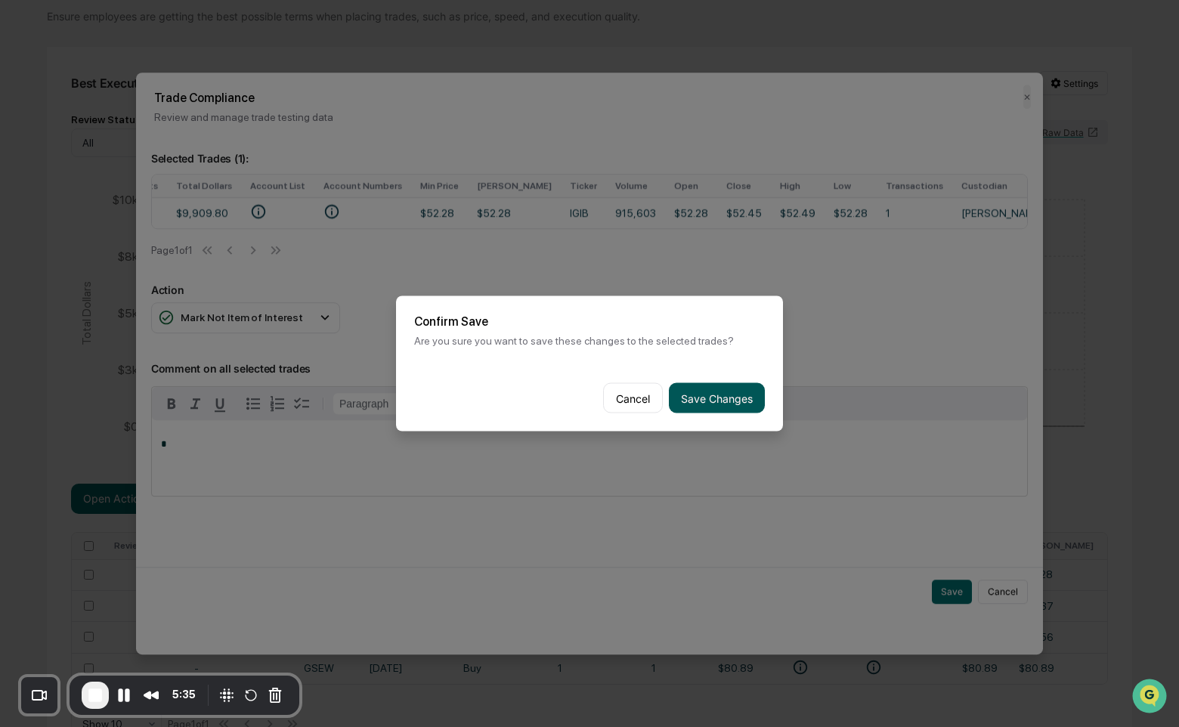
click at [750, 390] on button "Save Changes" at bounding box center [717, 398] width 96 height 30
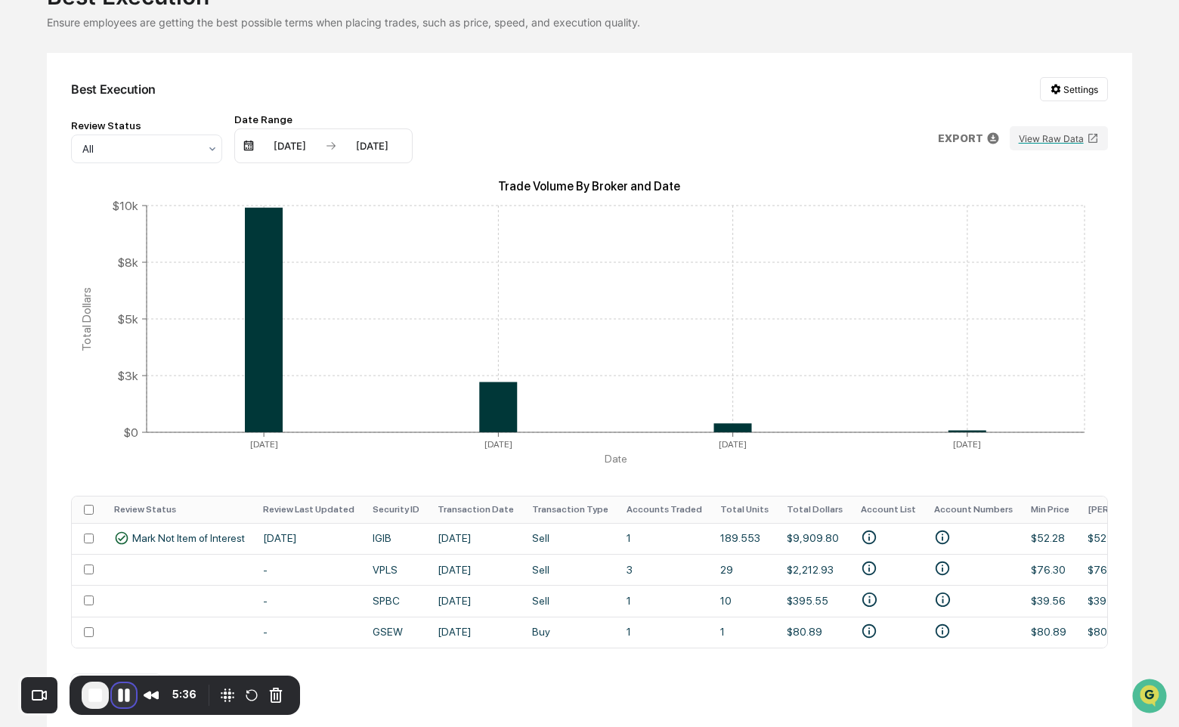
click at [125, 695] on button "Pause Recording" at bounding box center [124, 695] width 24 height 24
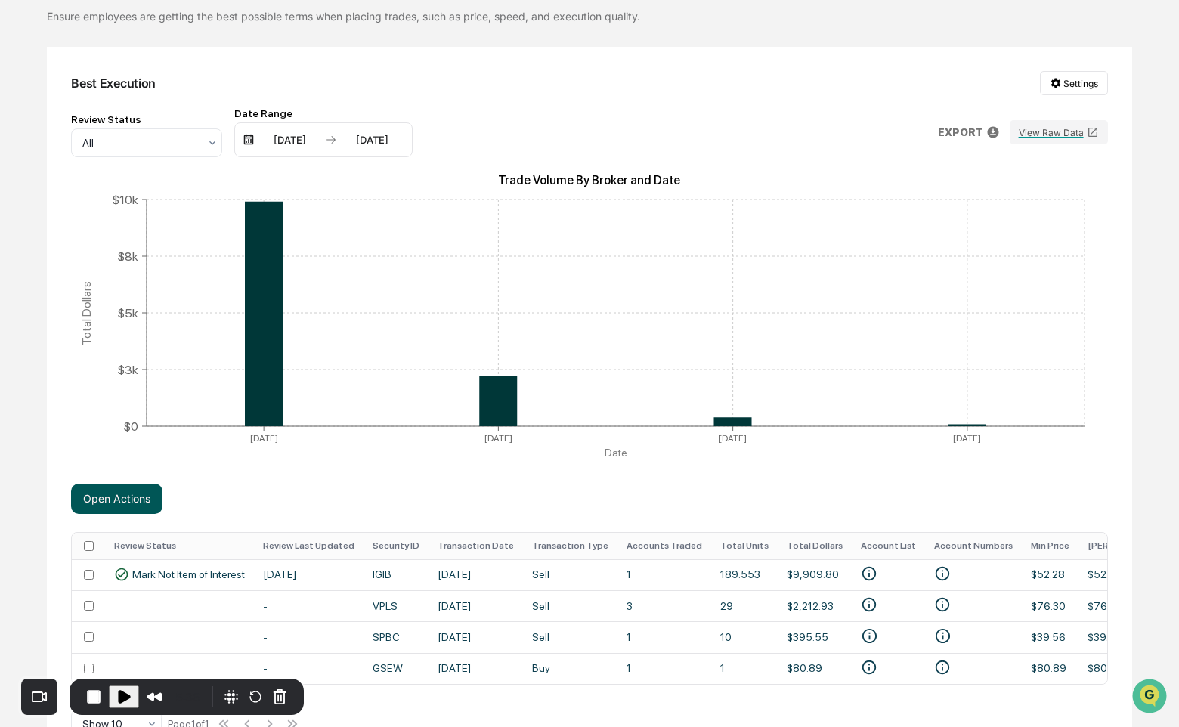
click at [107, 503] on button "Open Actions" at bounding box center [116, 499] width 91 height 30
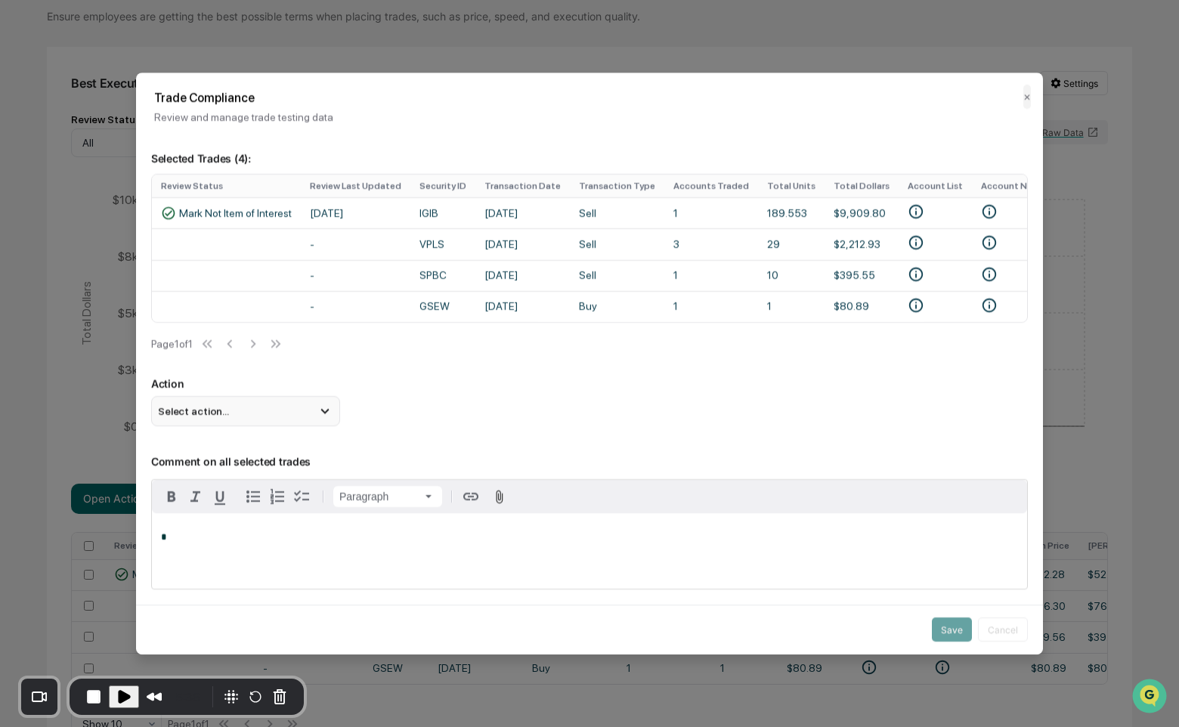
click at [271, 425] on div "Select action..." at bounding box center [245, 411] width 189 height 30
click at [268, 472] on div "Mark Not Item of Interest" at bounding box center [245, 471] width 177 height 17
click at [962, 631] on button "Save" at bounding box center [952, 630] width 40 height 24
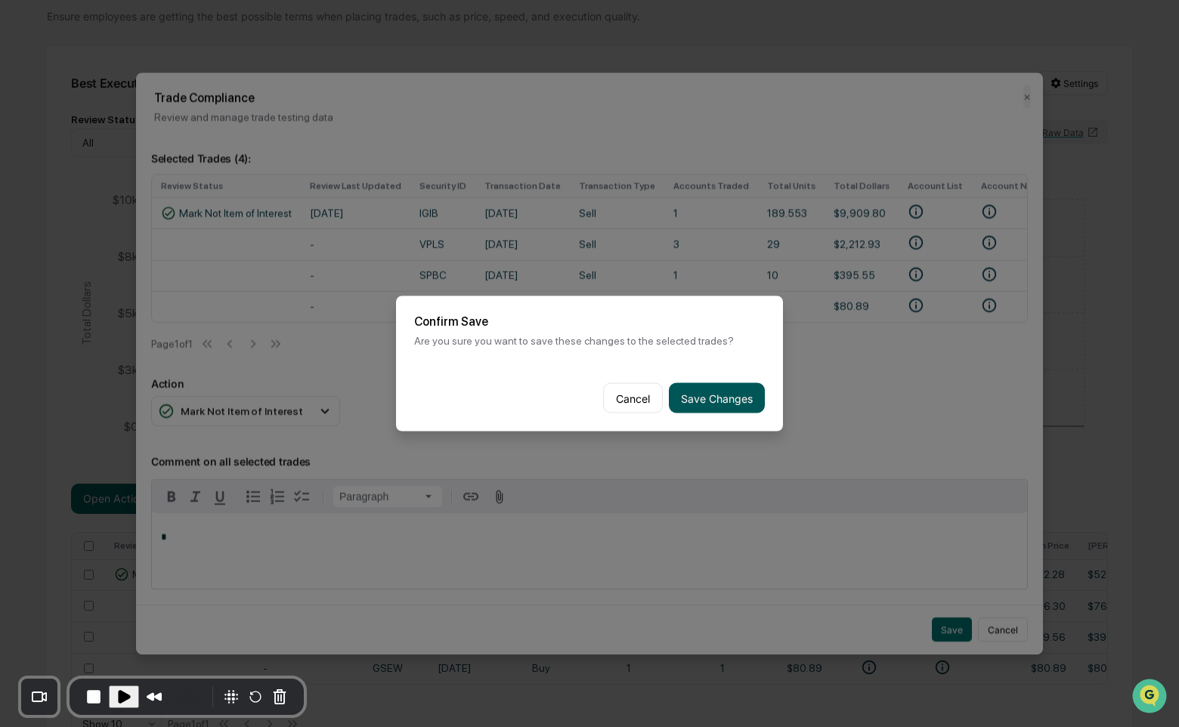
click at [732, 402] on button "Save Changes" at bounding box center [717, 398] width 96 height 30
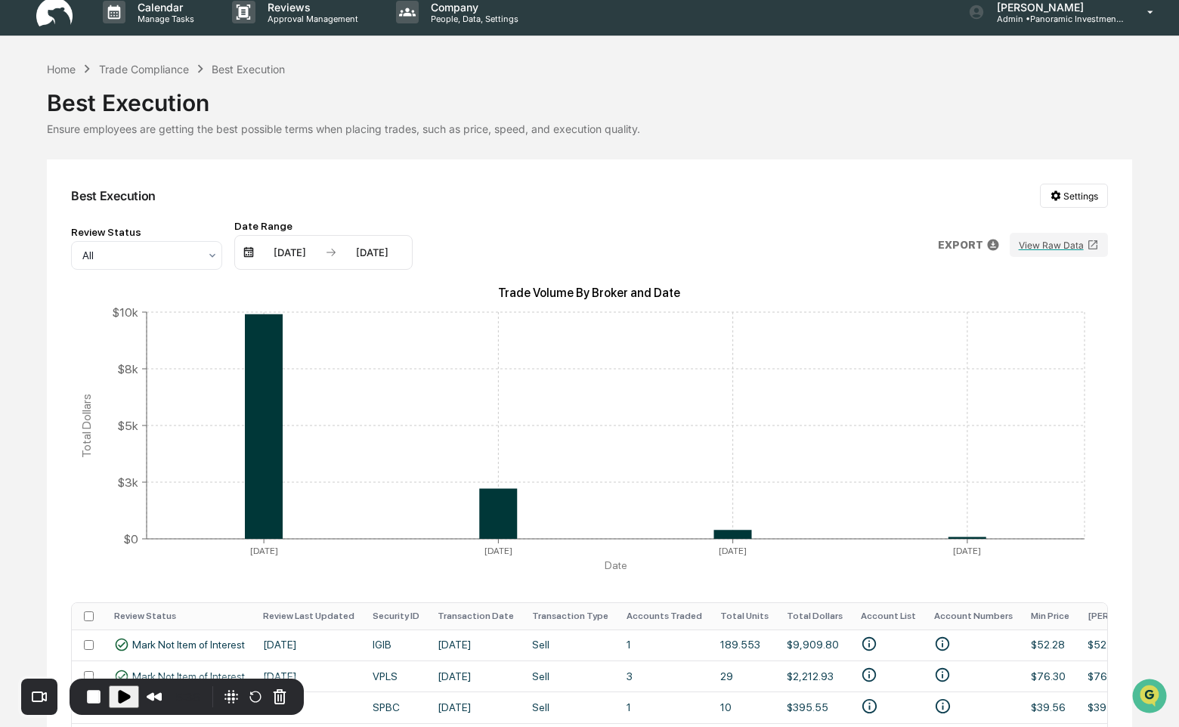
scroll to position [0, 0]
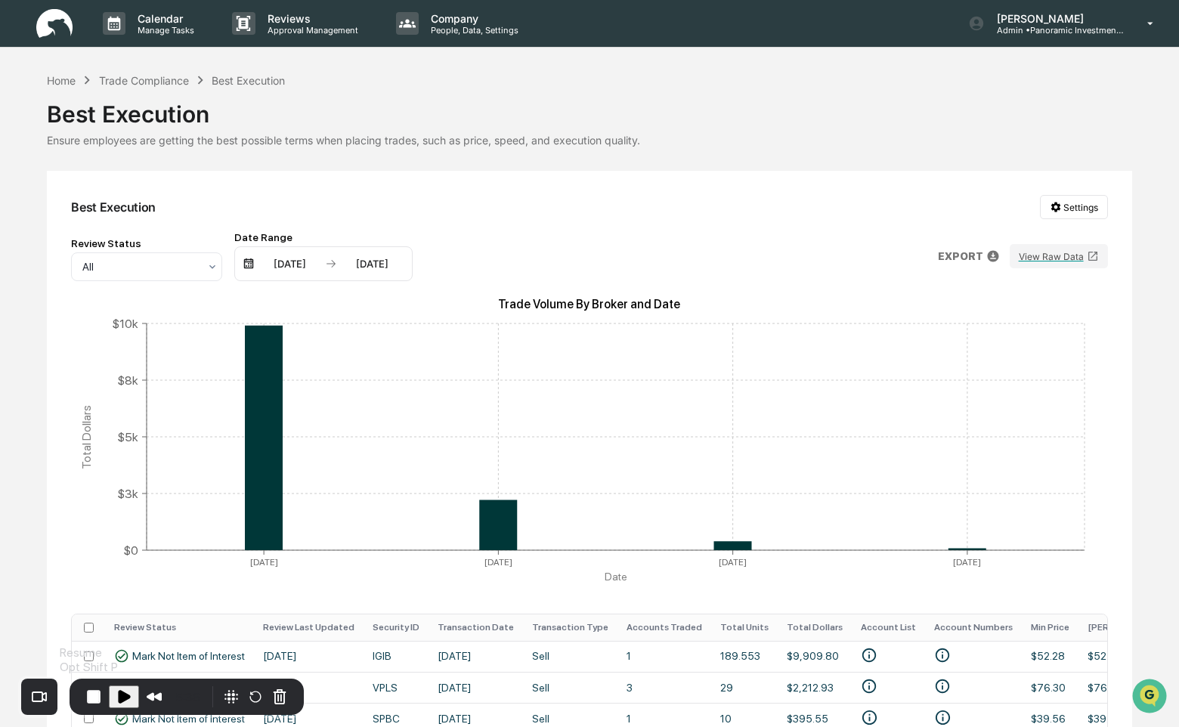
click at [125, 698] on span "Play Recording" at bounding box center [124, 697] width 18 height 18
click at [172, 86] on div "Trade Compliance" at bounding box center [144, 80] width 90 height 13
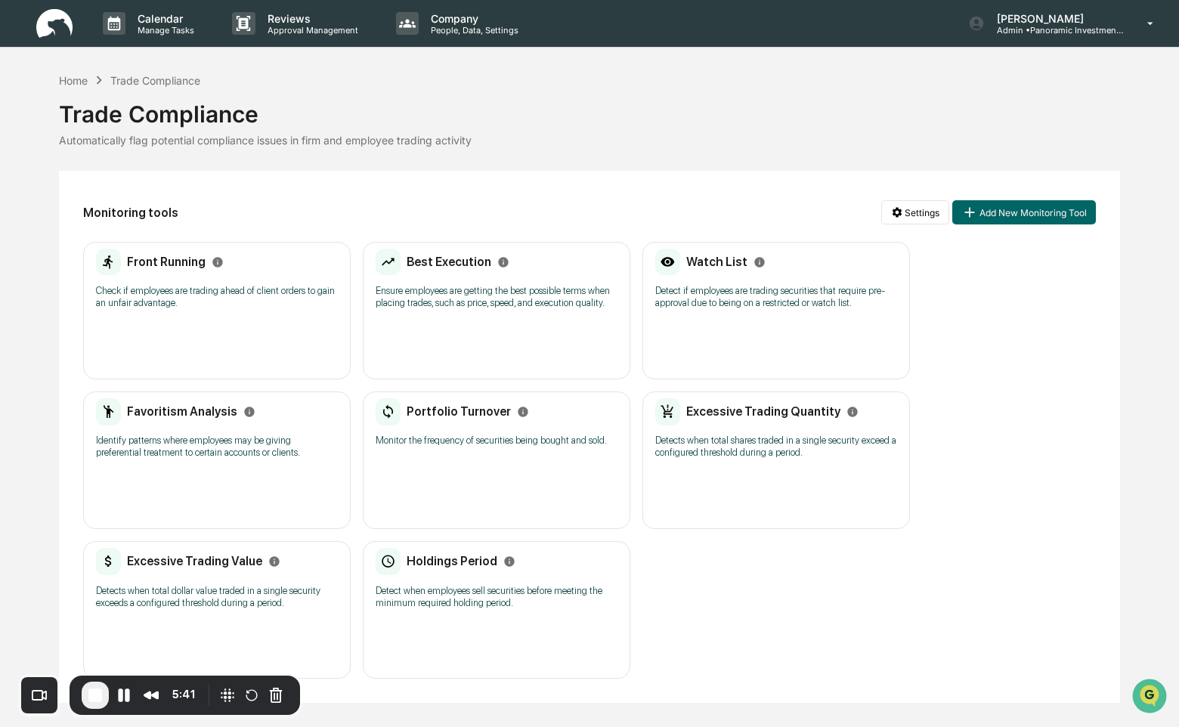
click at [701, 305] on p "Detect if employees are trading securities that require pre-approval due to bei…" at bounding box center [776, 297] width 242 height 24
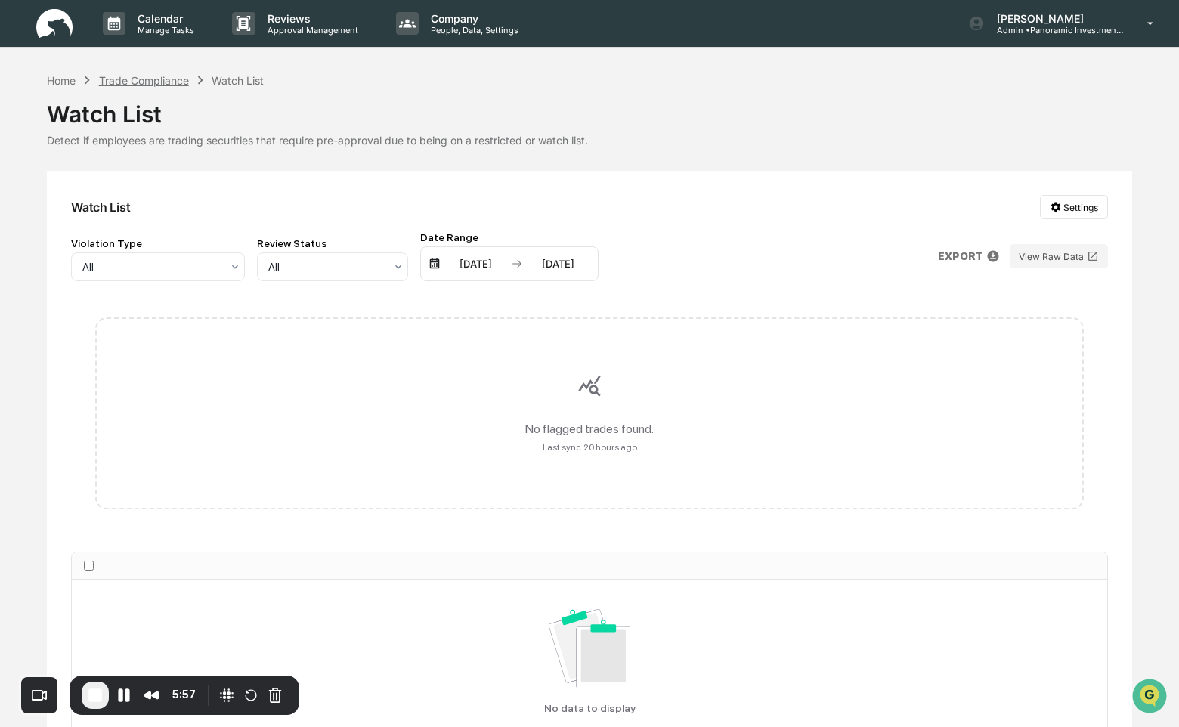
click at [159, 85] on div "Trade Compliance" at bounding box center [144, 80] width 90 height 13
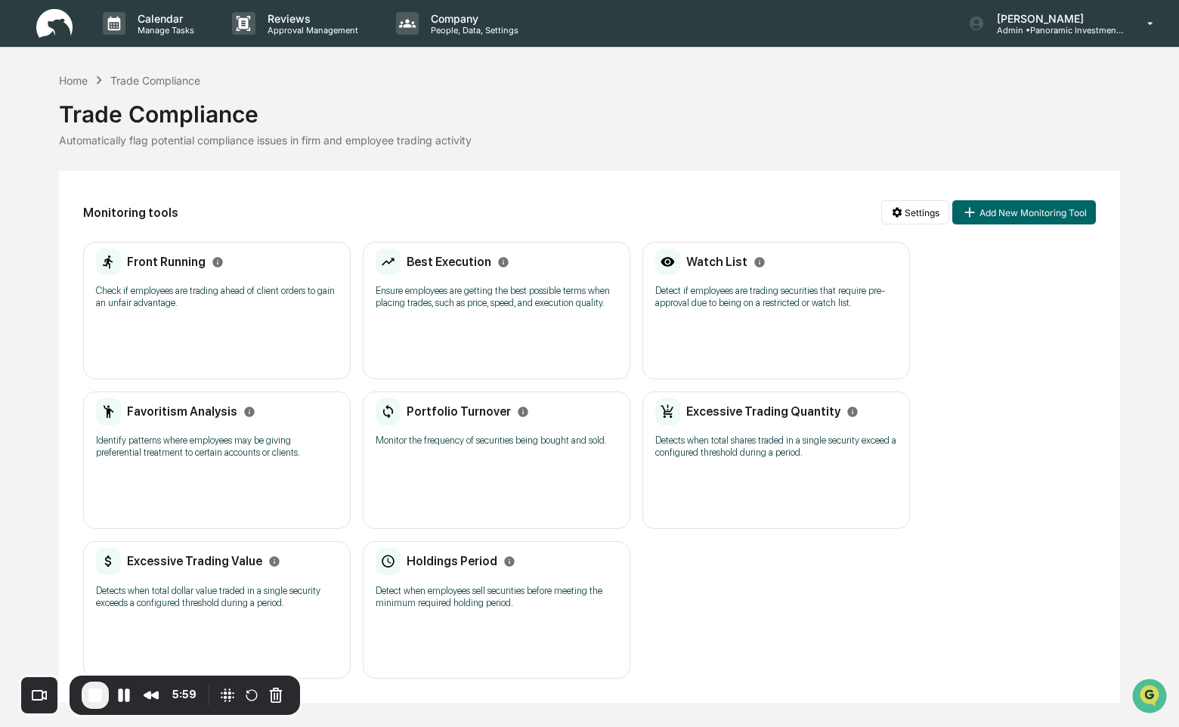
click at [213, 458] on p "Identify patterns where employees may be giving preferential treatment to certa…" at bounding box center [217, 447] width 242 height 24
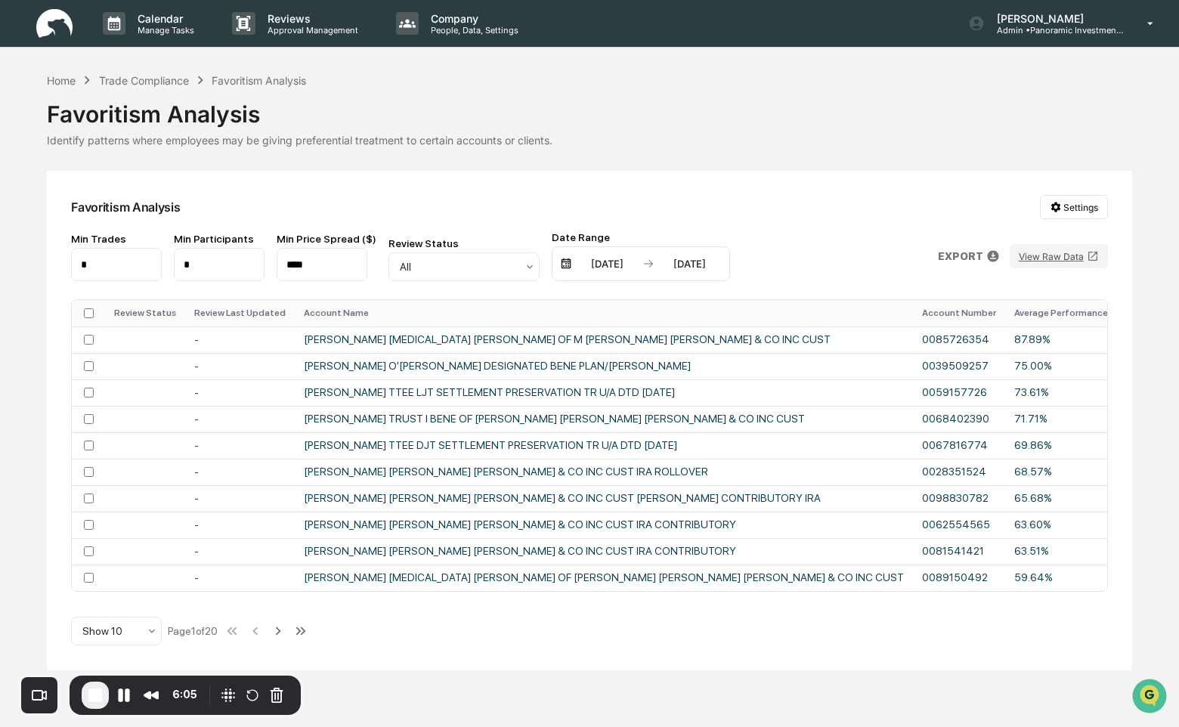
click at [224, 261] on input "*" at bounding box center [219, 264] width 91 height 33
click at [311, 263] on input "****" at bounding box center [322, 264] width 91 height 33
type input "****"
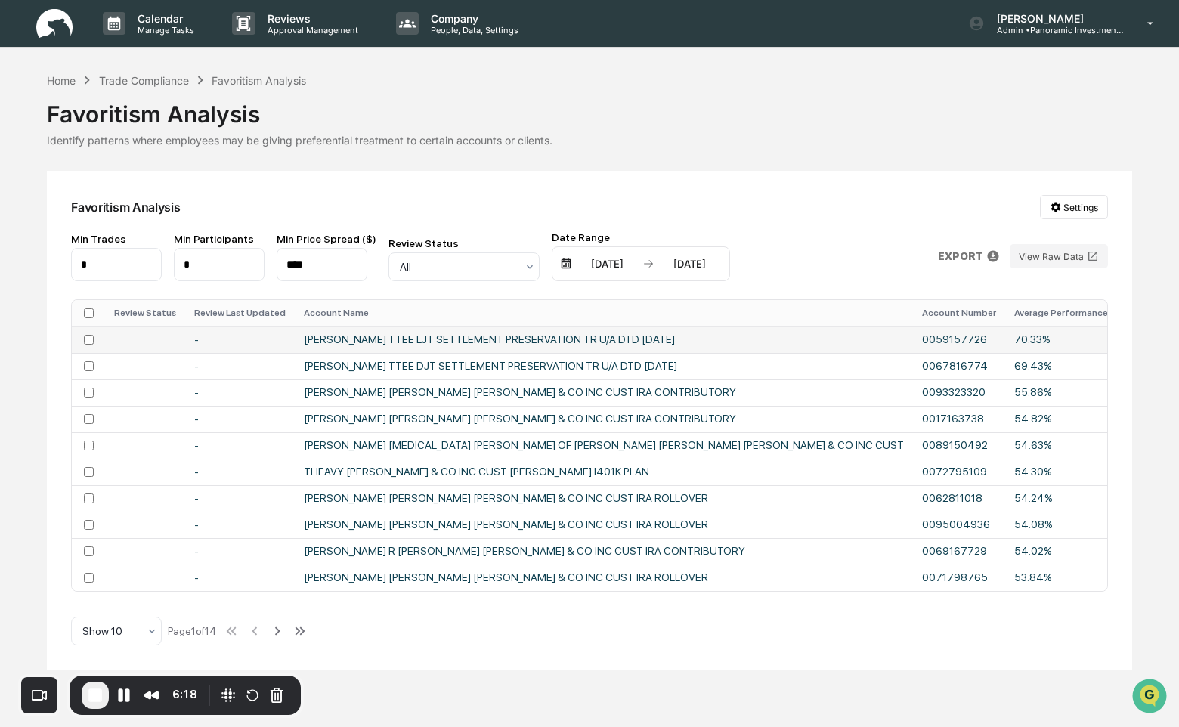
click at [574, 342] on td "[PERSON_NAME] TTEE LJT SETTLEMENT PRESERVATION TR U/A DTD [DATE]" at bounding box center [604, 339] width 618 height 26
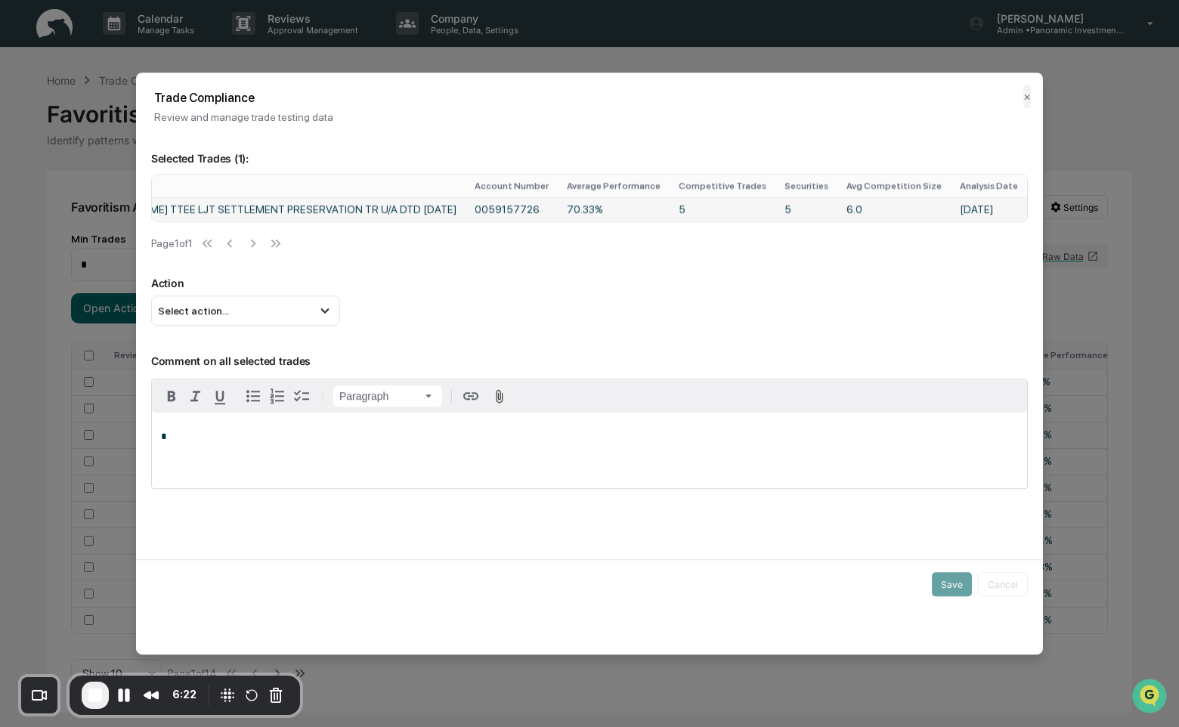
scroll to position [0, 302]
click at [436, 215] on td "[PERSON_NAME] TTEE LJT SETTLEMENT PRESERVATION TR U/A DTD [DATE]" at bounding box center [270, 209] width 389 height 24
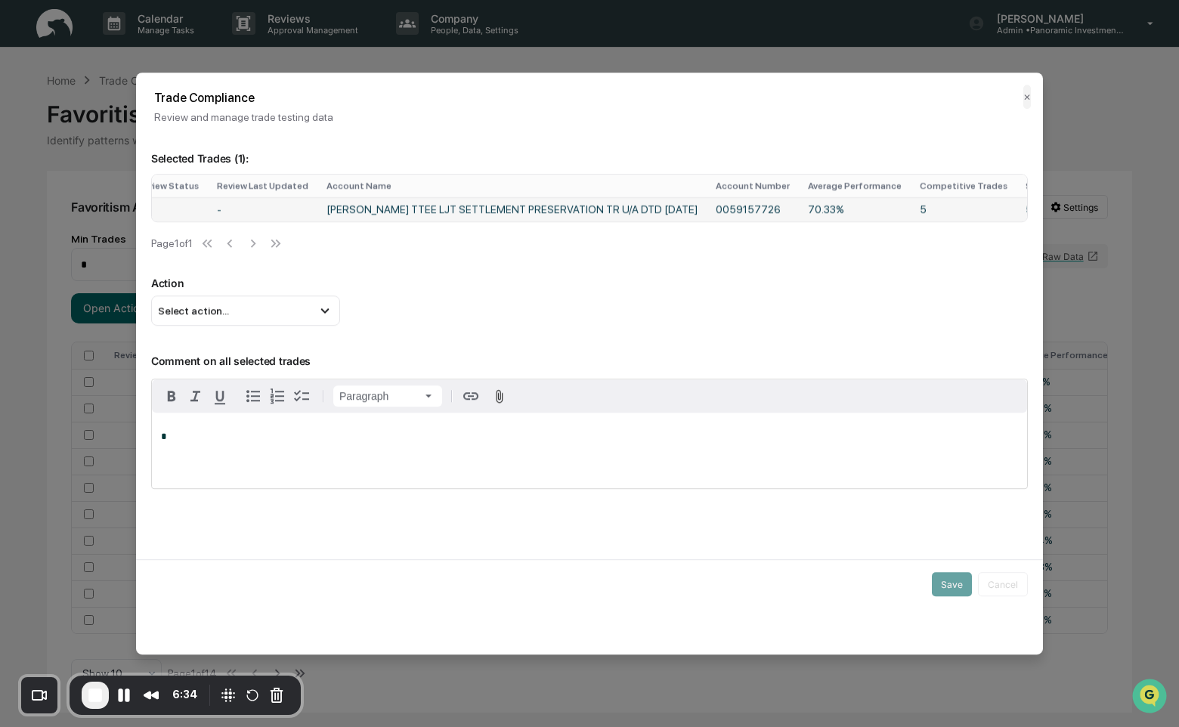
scroll to position [0, 0]
click at [263, 326] on div "Select action..." at bounding box center [245, 310] width 189 height 30
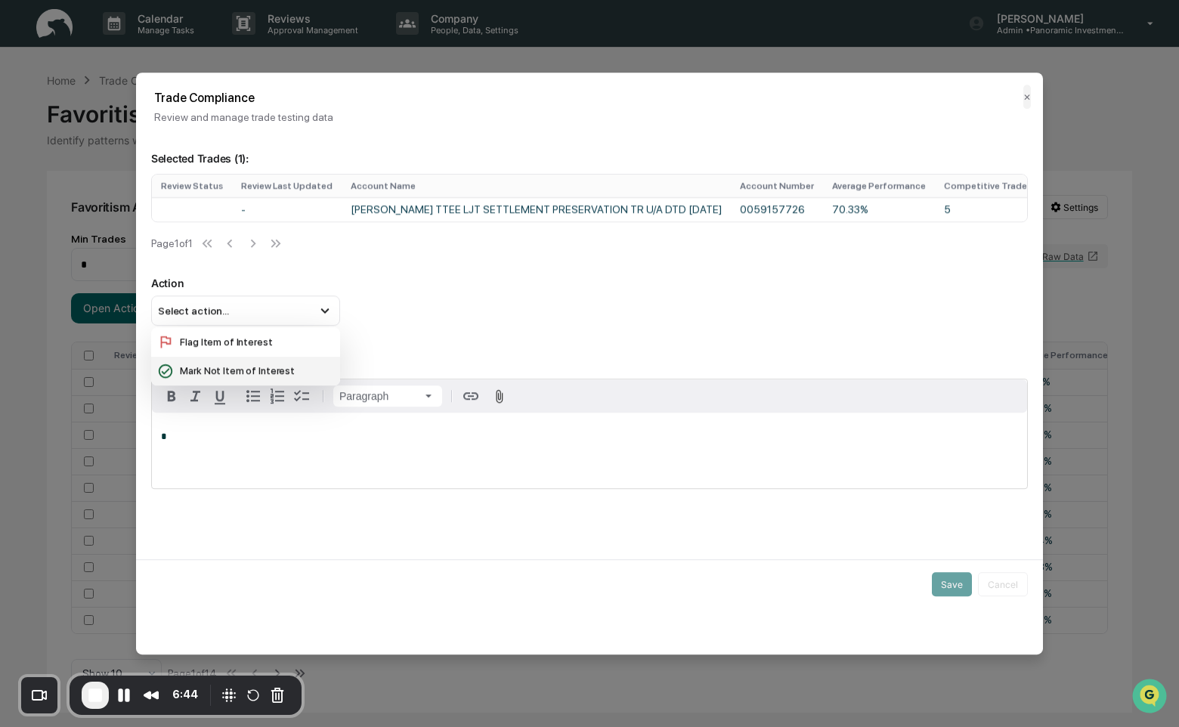
click at [255, 376] on div "Mark Not Item of Interest" at bounding box center [245, 371] width 177 height 17
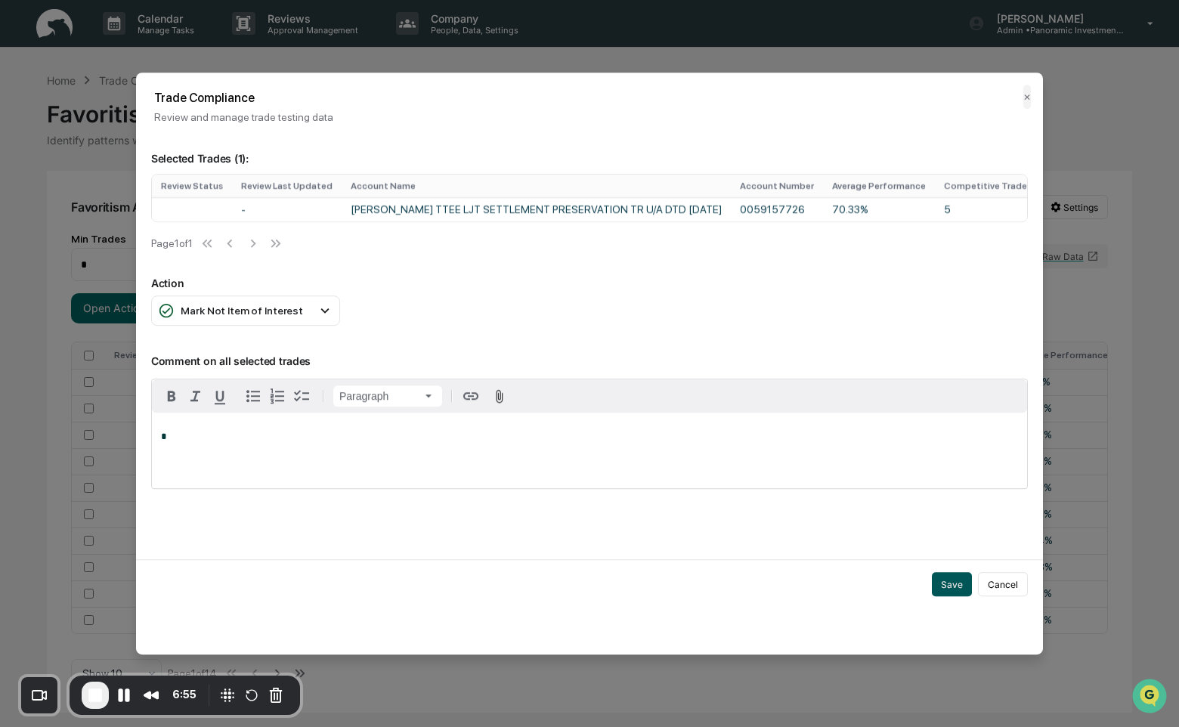
click at [955, 588] on button "Save" at bounding box center [952, 584] width 40 height 24
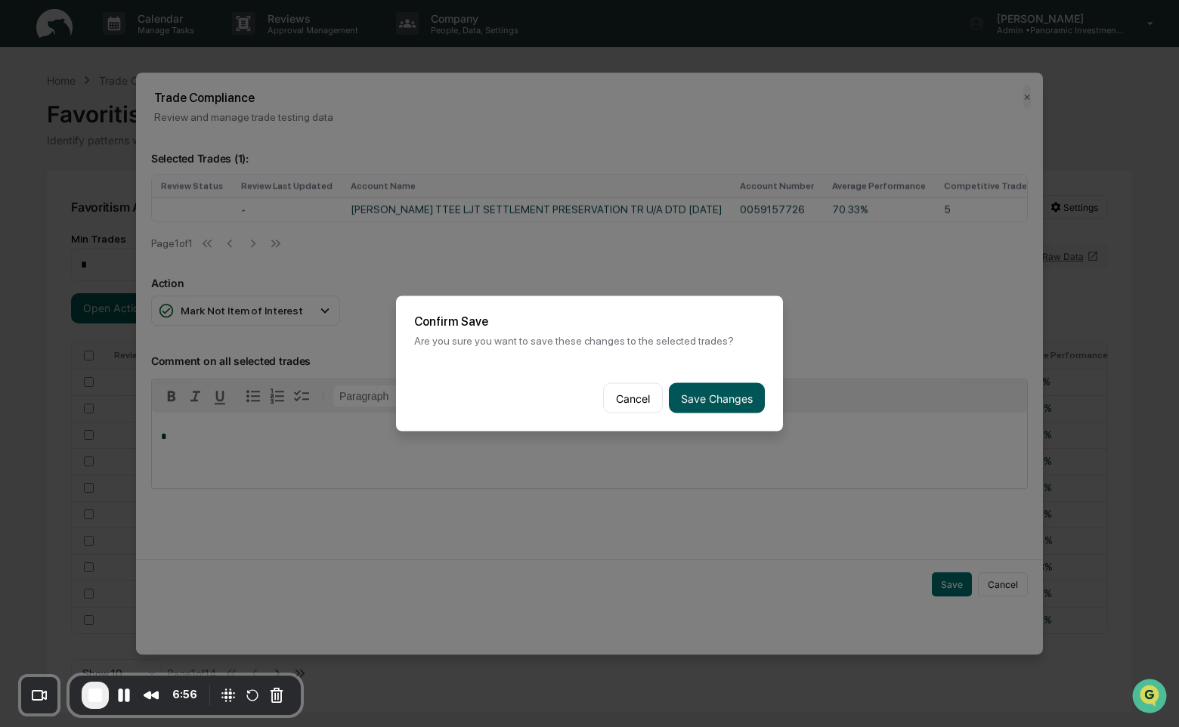
click at [744, 406] on button "Save Changes" at bounding box center [717, 398] width 96 height 30
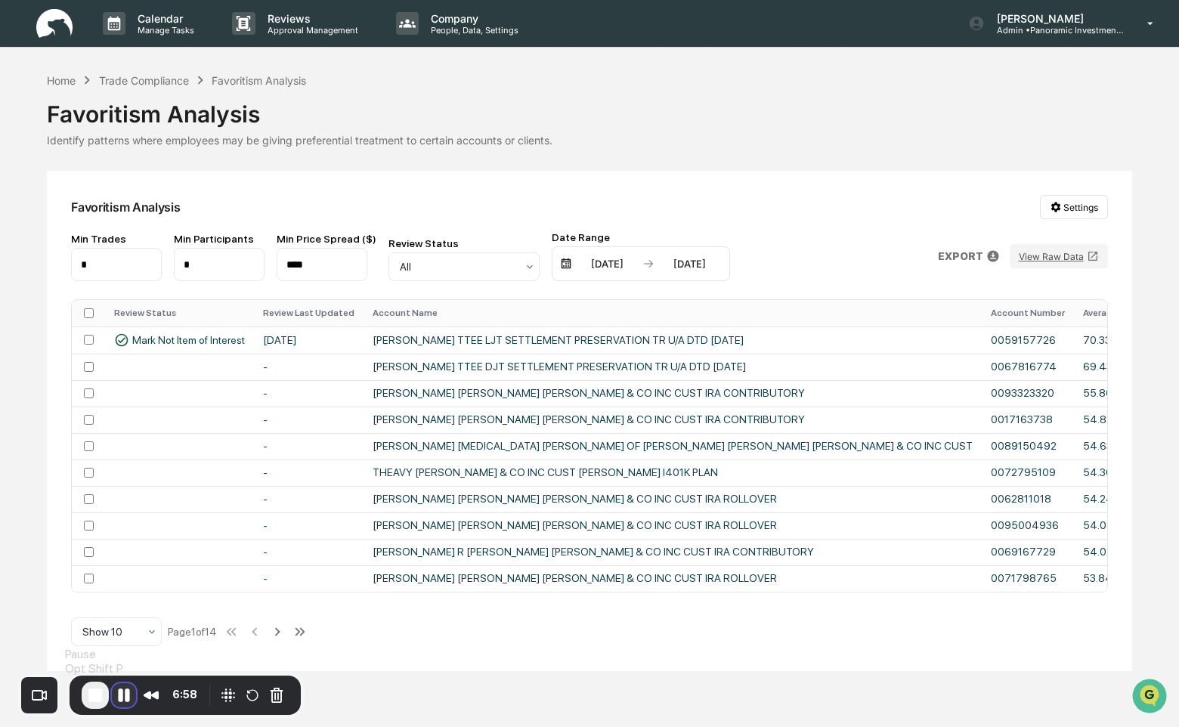
click at [127, 694] on button "Pause Recording" at bounding box center [124, 695] width 24 height 24
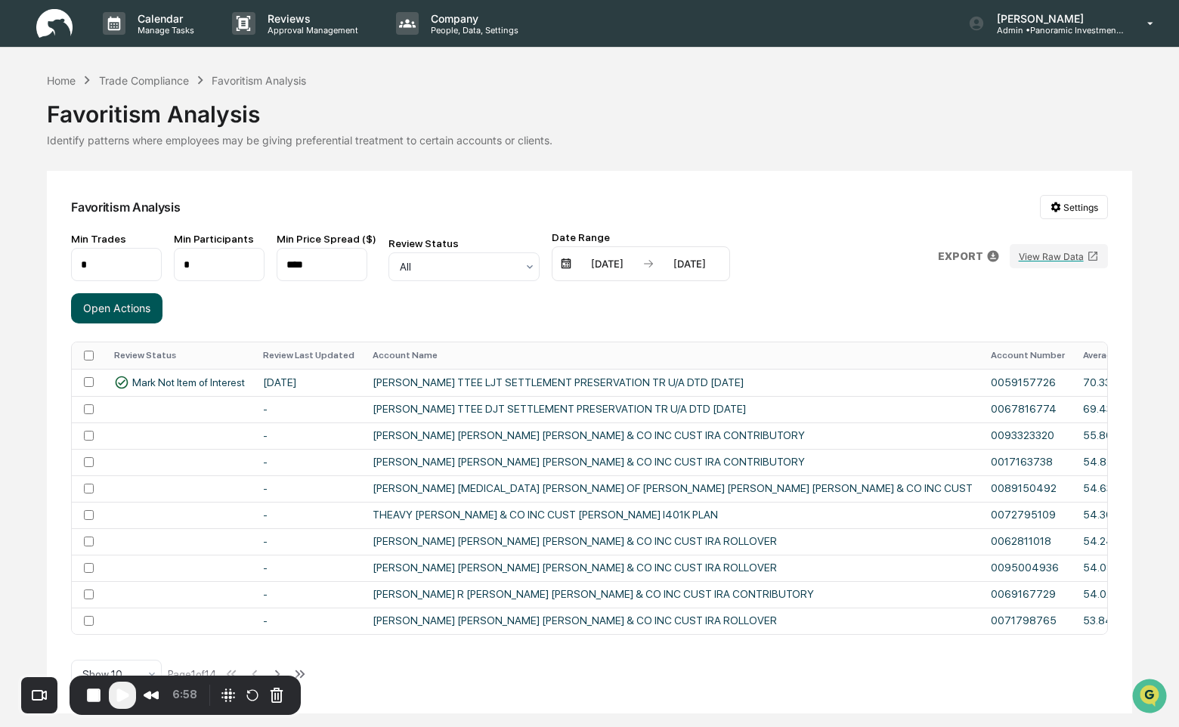
click at [111, 315] on button "Open Actions" at bounding box center [116, 308] width 91 height 30
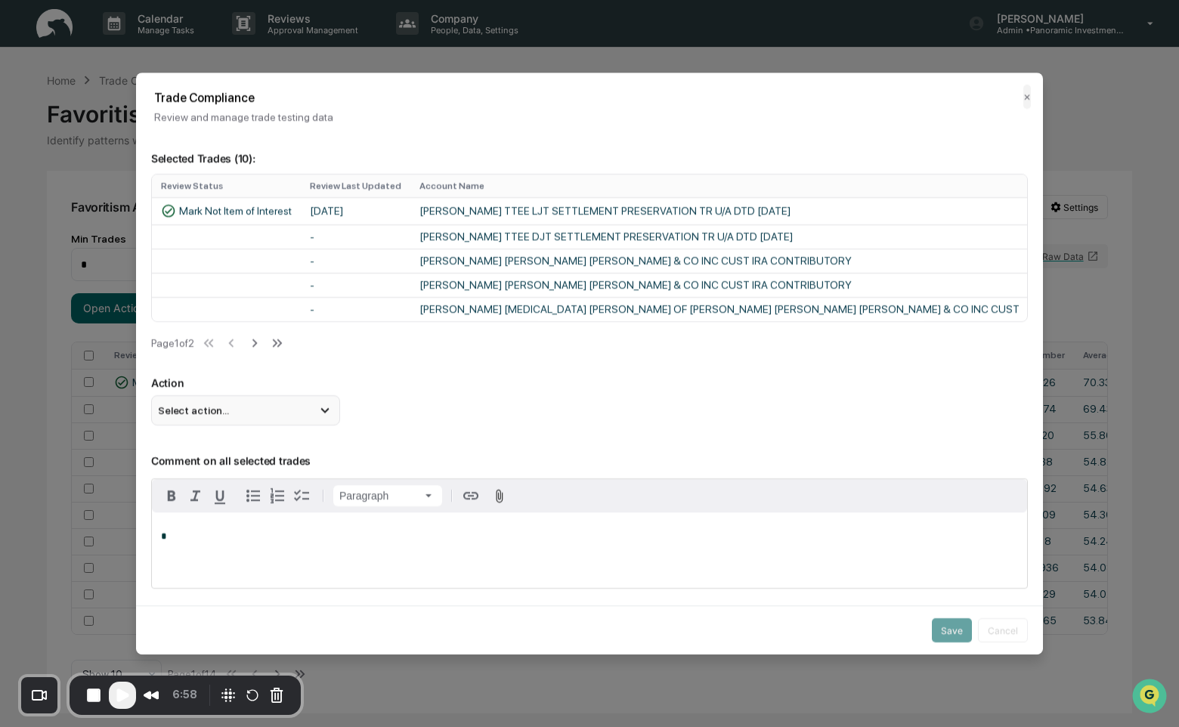
click at [231, 421] on div "Select action..." at bounding box center [245, 410] width 189 height 30
click at [243, 477] on div "Mark Not Item of Interest" at bounding box center [245, 470] width 177 height 17
click at [954, 627] on button "Save" at bounding box center [952, 630] width 40 height 24
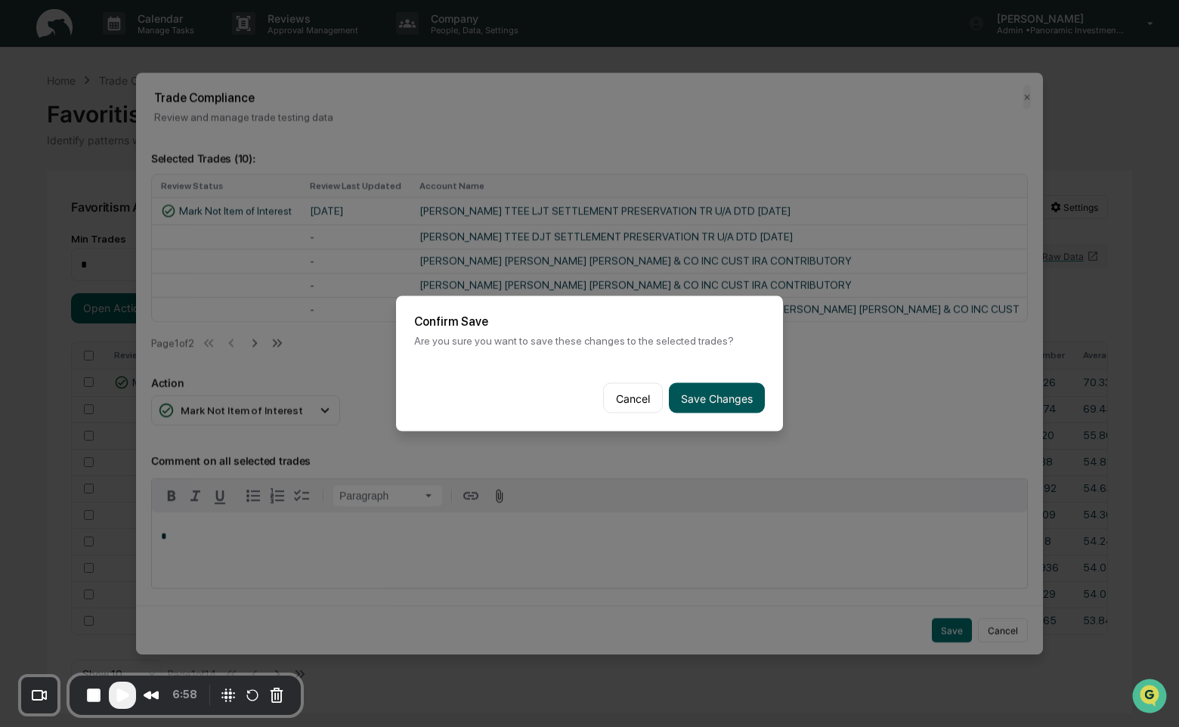
click at [746, 404] on button "Save Changes" at bounding box center [717, 398] width 96 height 30
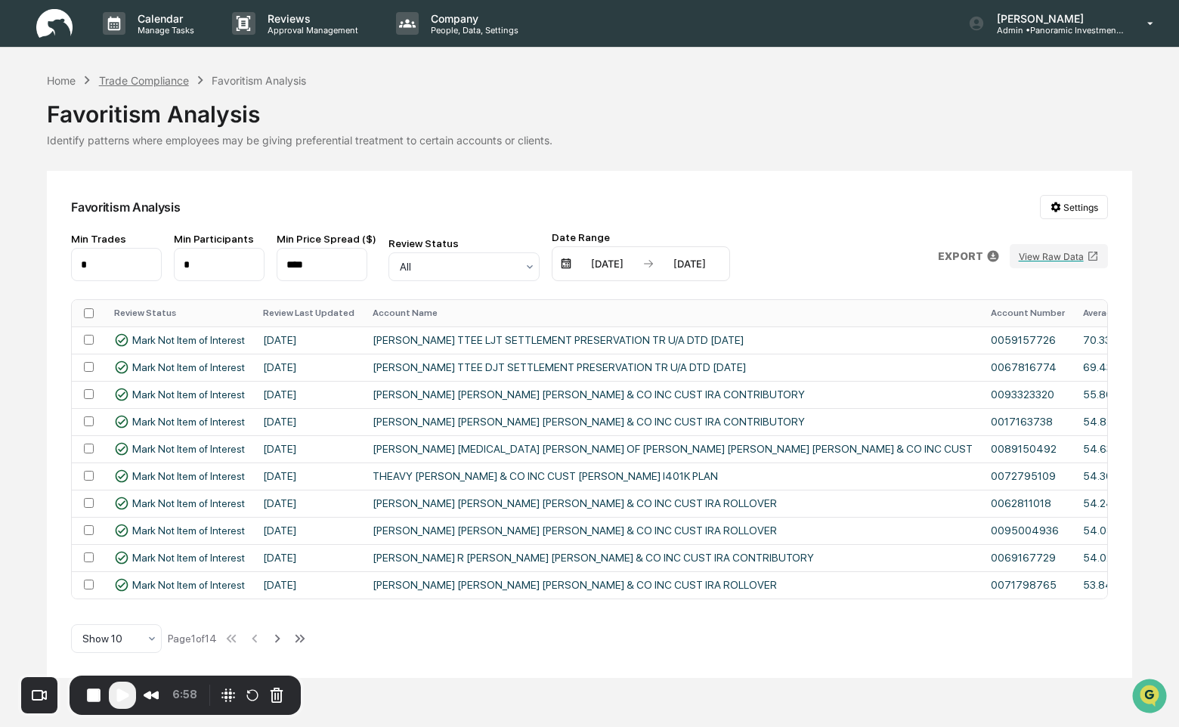
click at [144, 74] on div "Trade Compliance" at bounding box center [144, 80] width 90 height 13
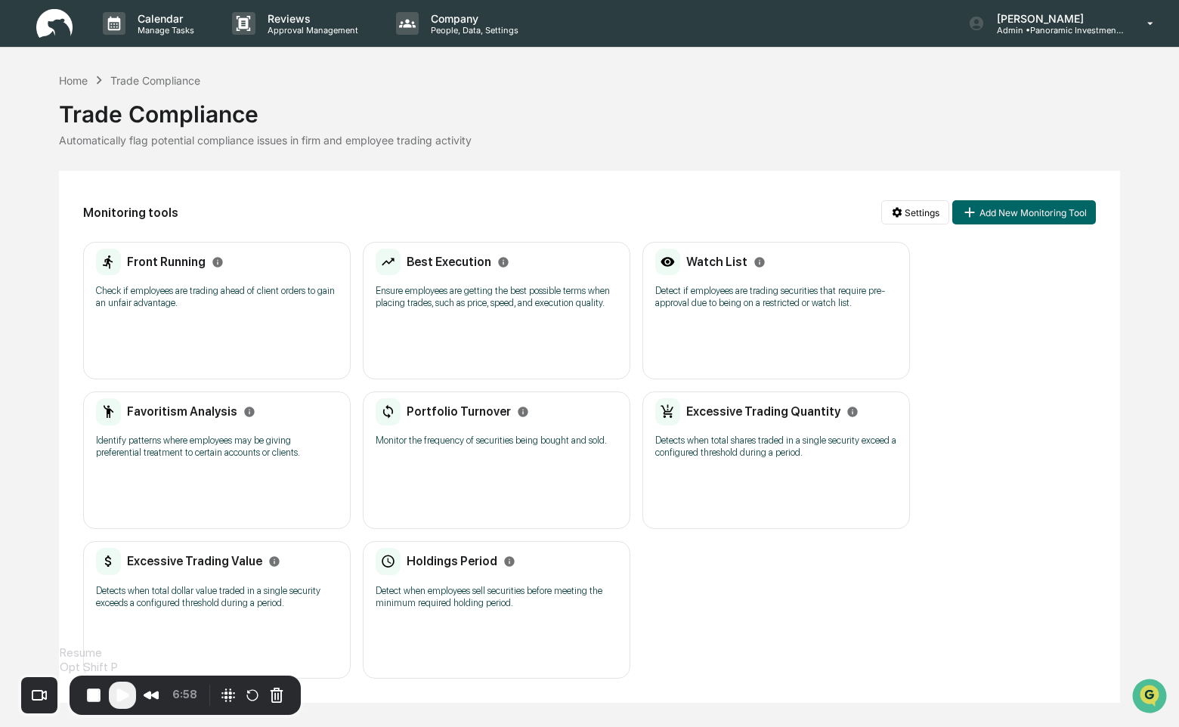
click at [128, 694] on span "Play Recording" at bounding box center [122, 695] width 18 height 18
click at [93, 698] on span "End Recording" at bounding box center [97, 697] width 18 height 18
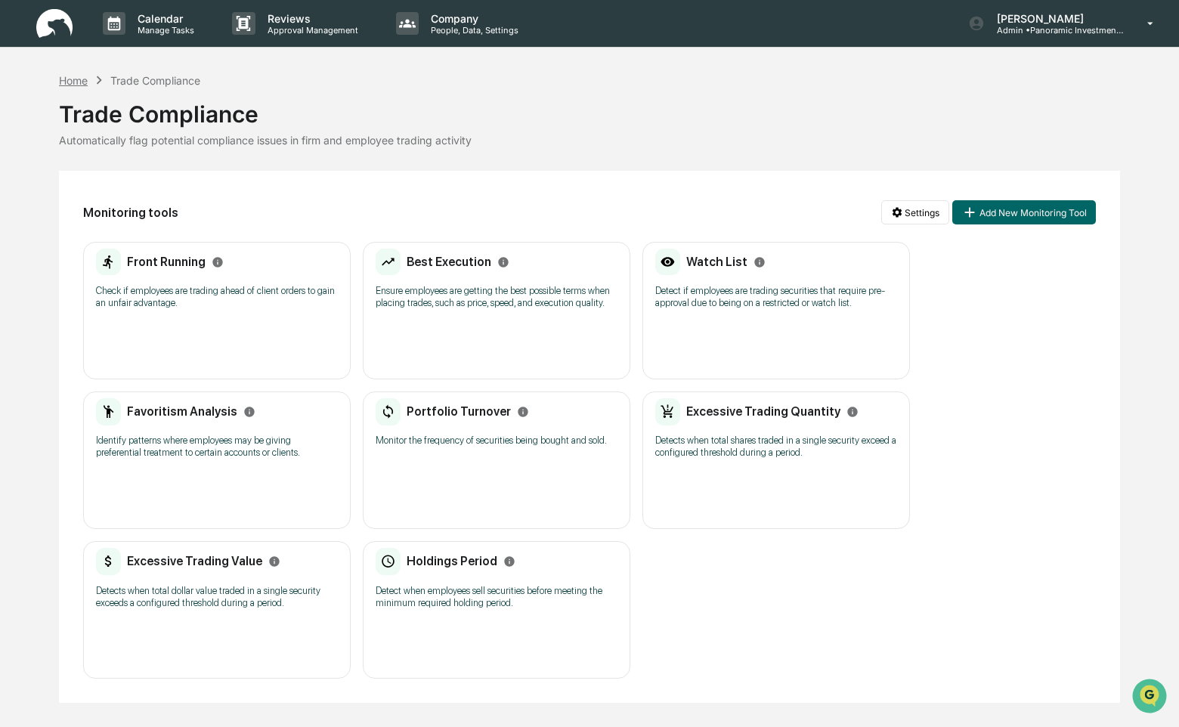
click at [79, 79] on div "Home" at bounding box center [73, 80] width 29 height 13
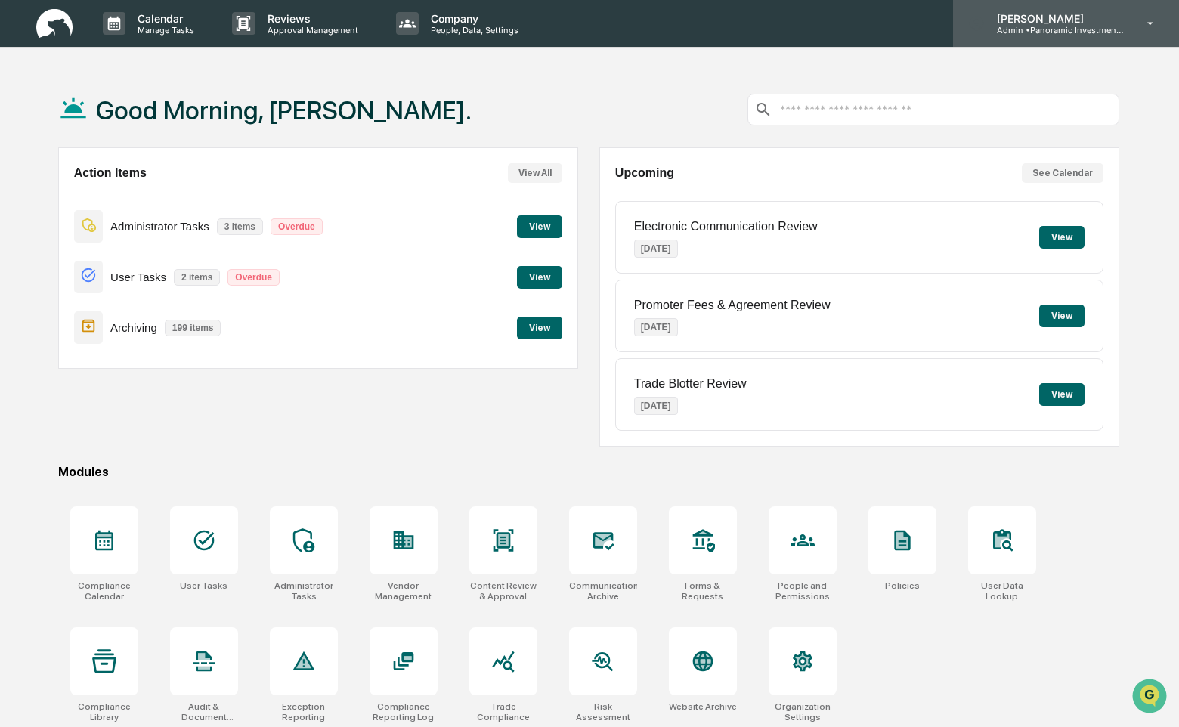
click at [1078, 21] on p "[PERSON_NAME]" at bounding box center [1055, 18] width 141 height 13
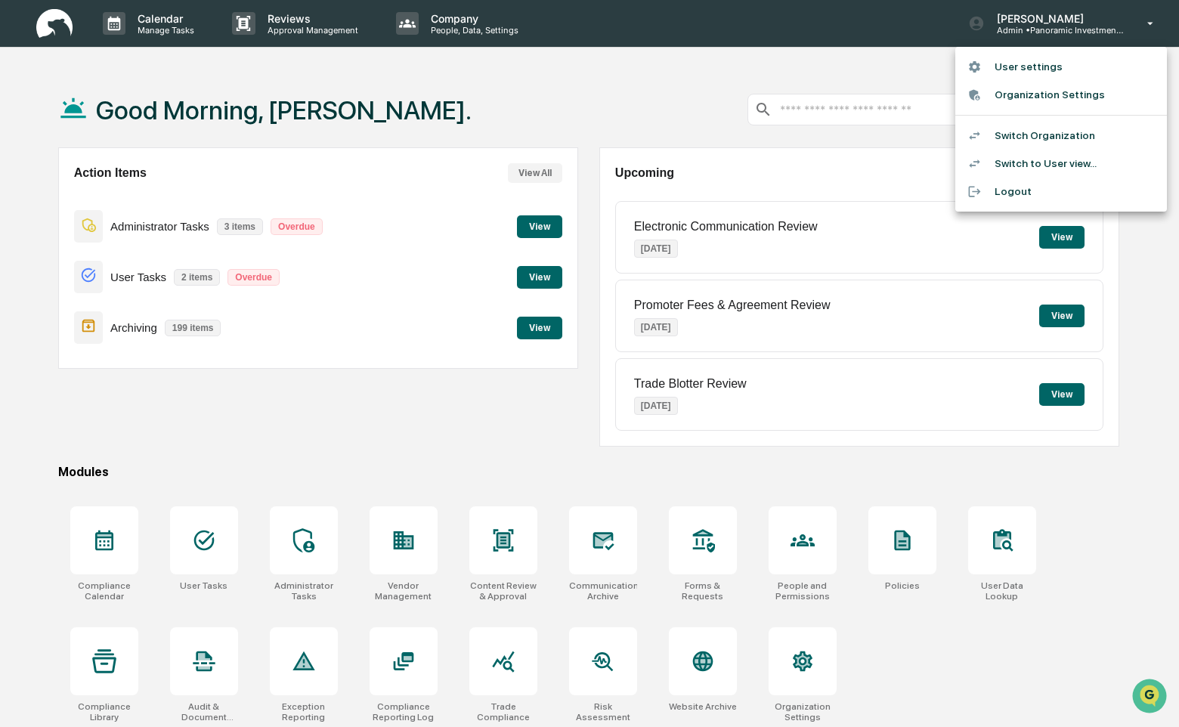
click at [1066, 128] on li "Switch Organization" at bounding box center [1061, 136] width 212 height 28
